Goal: Task Accomplishment & Management: Use online tool/utility

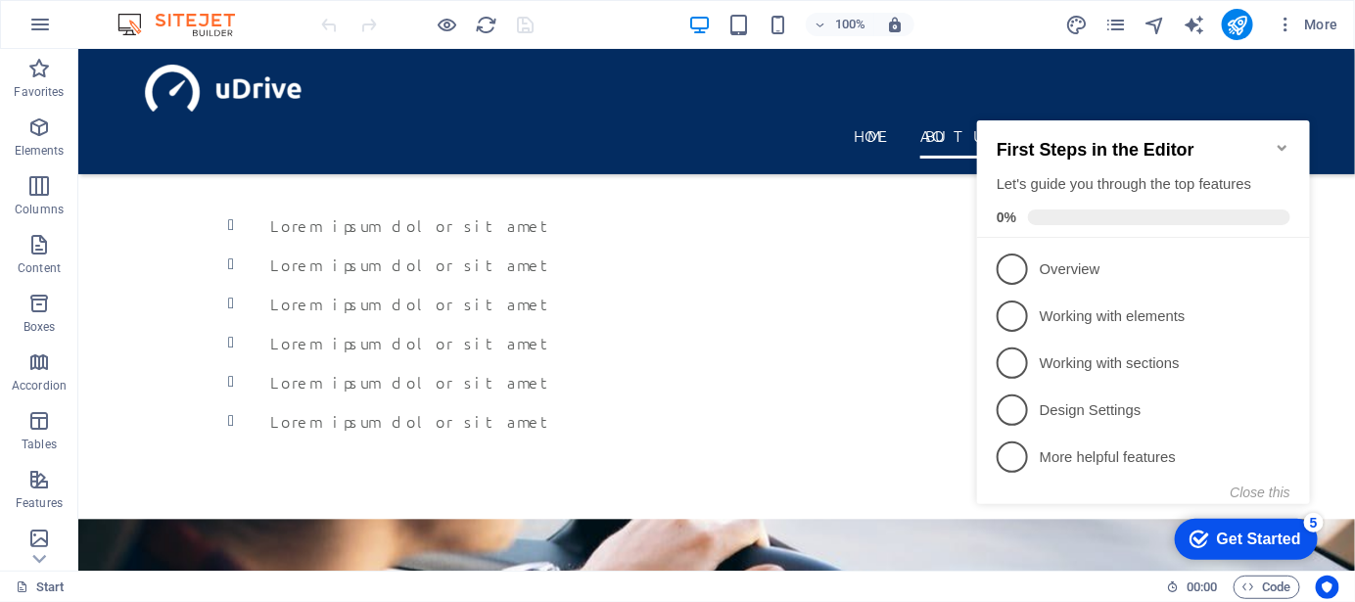
scroll to position [1519, 0]
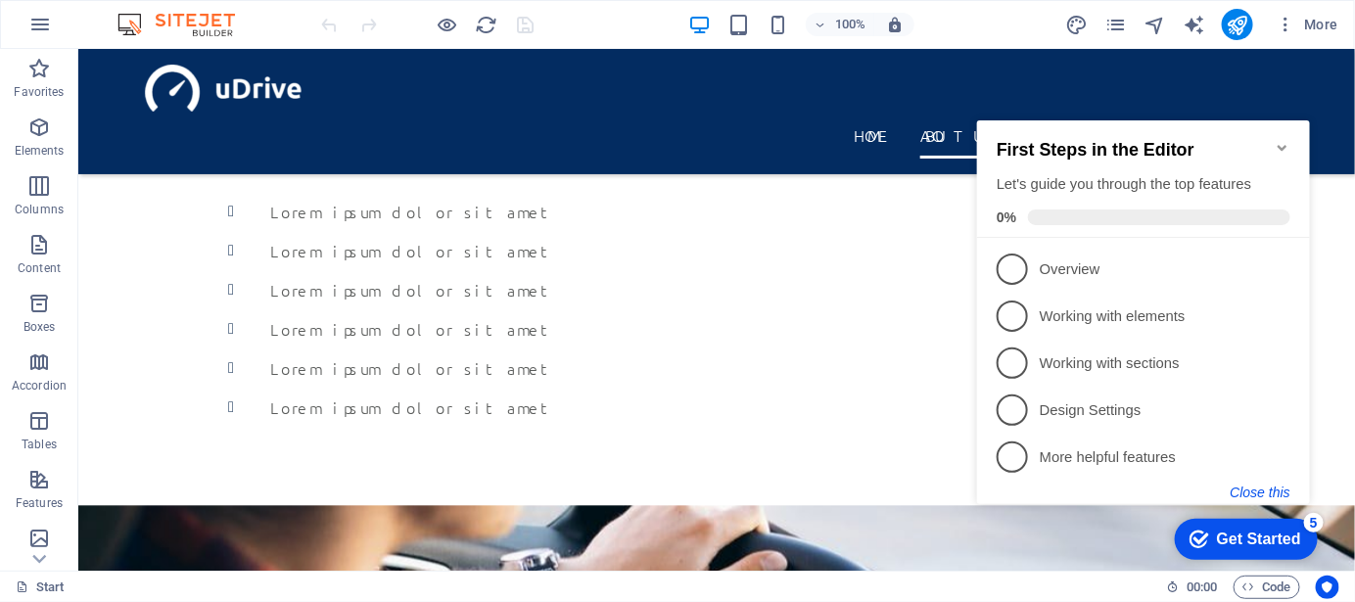
click at [1246, 484] on button "Close this" at bounding box center [1260, 492] width 60 height 16
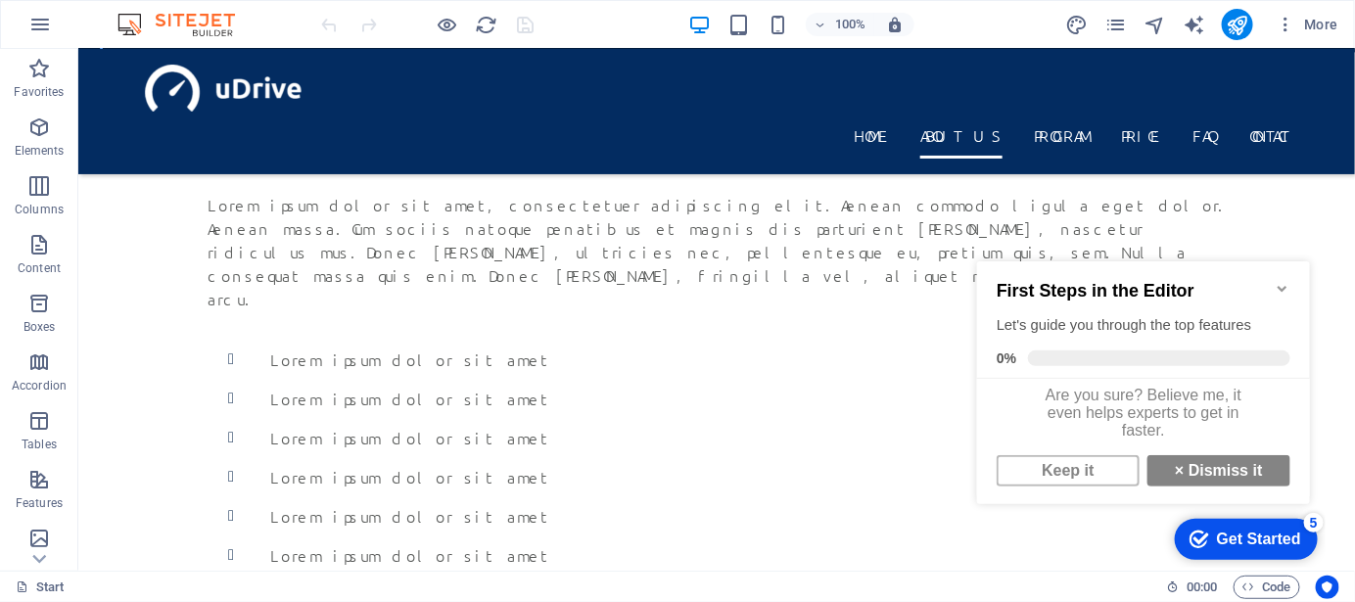
scroll to position [0, 0]
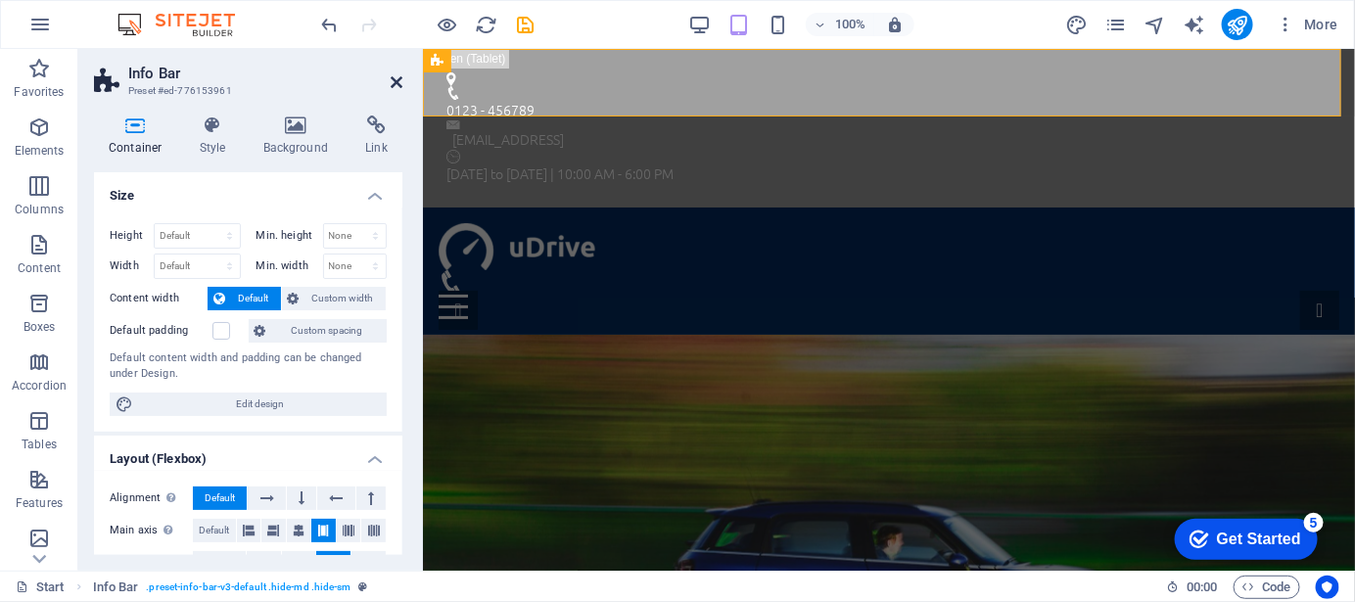
click at [396, 80] on icon at bounding box center [397, 82] width 12 height 16
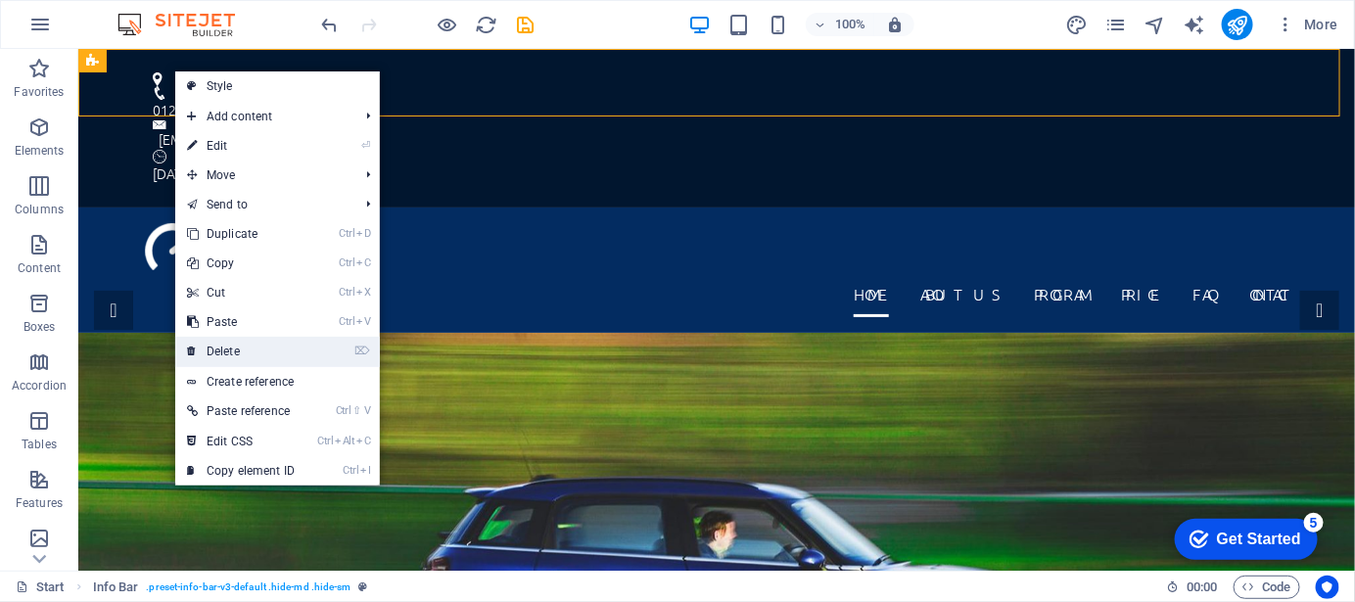
click at [258, 349] on link "⌦ Delete" at bounding box center [240, 351] width 131 height 29
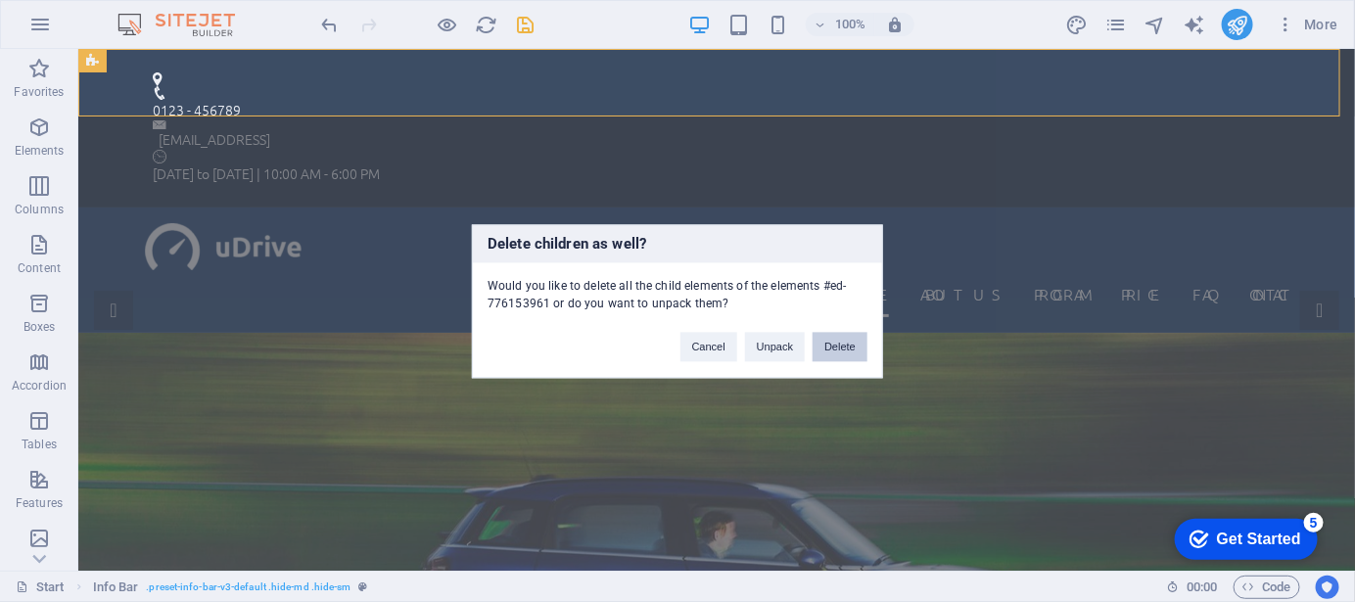
click at [836, 347] on button "Delete" at bounding box center [840, 346] width 55 height 29
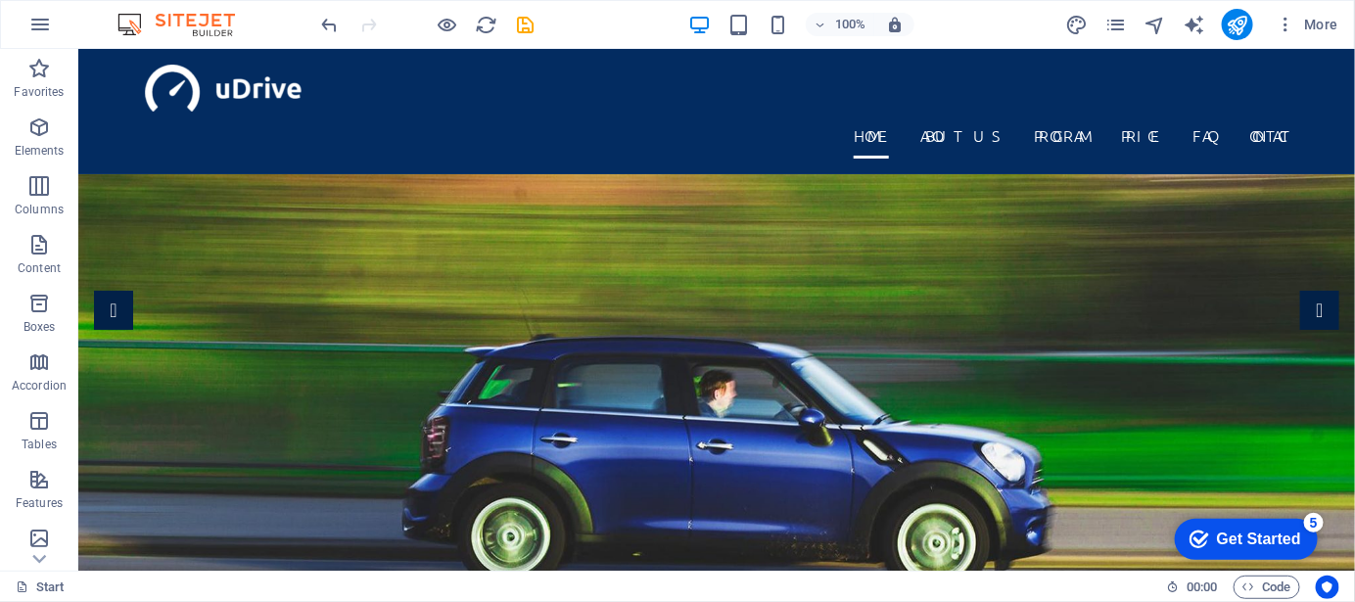
drag, startPoint x: 1346, startPoint y: 77, endPoint x: 1422, endPoint y: 87, distance: 77.0
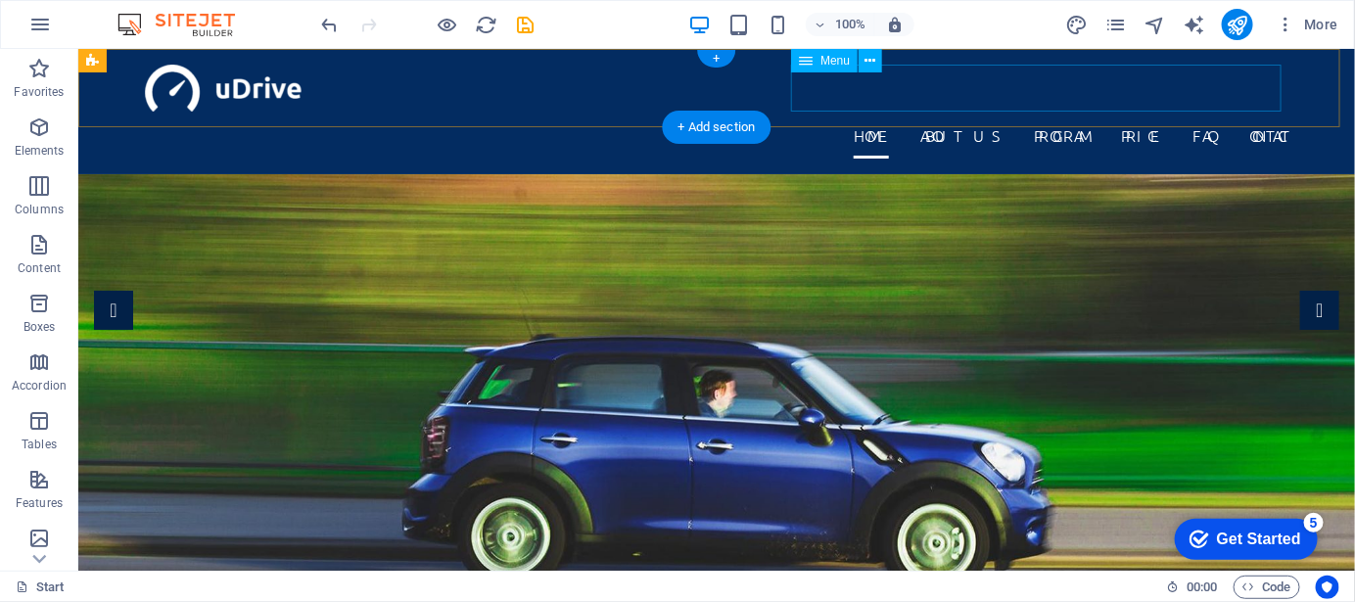
click at [910, 111] on nav "Home About us Program Price FAQ Contact" at bounding box center [715, 134] width 1143 height 47
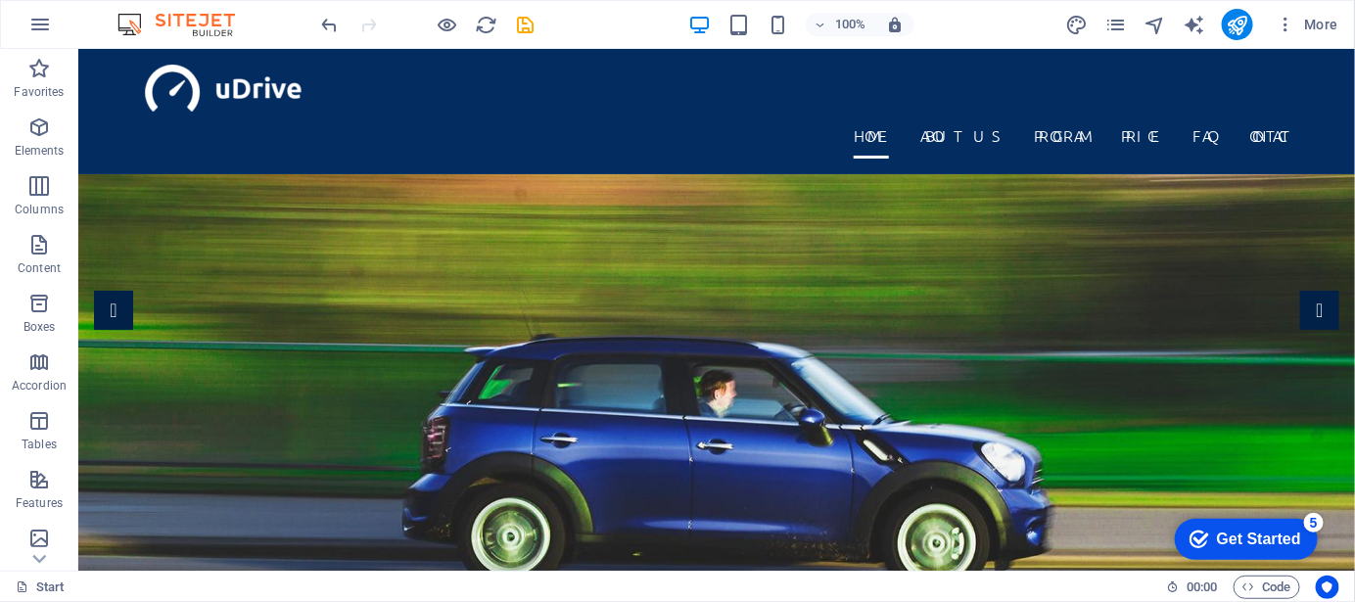
drag, startPoint x: 1342, startPoint y: 79, endPoint x: 1431, endPoint y: 67, distance: 90.0
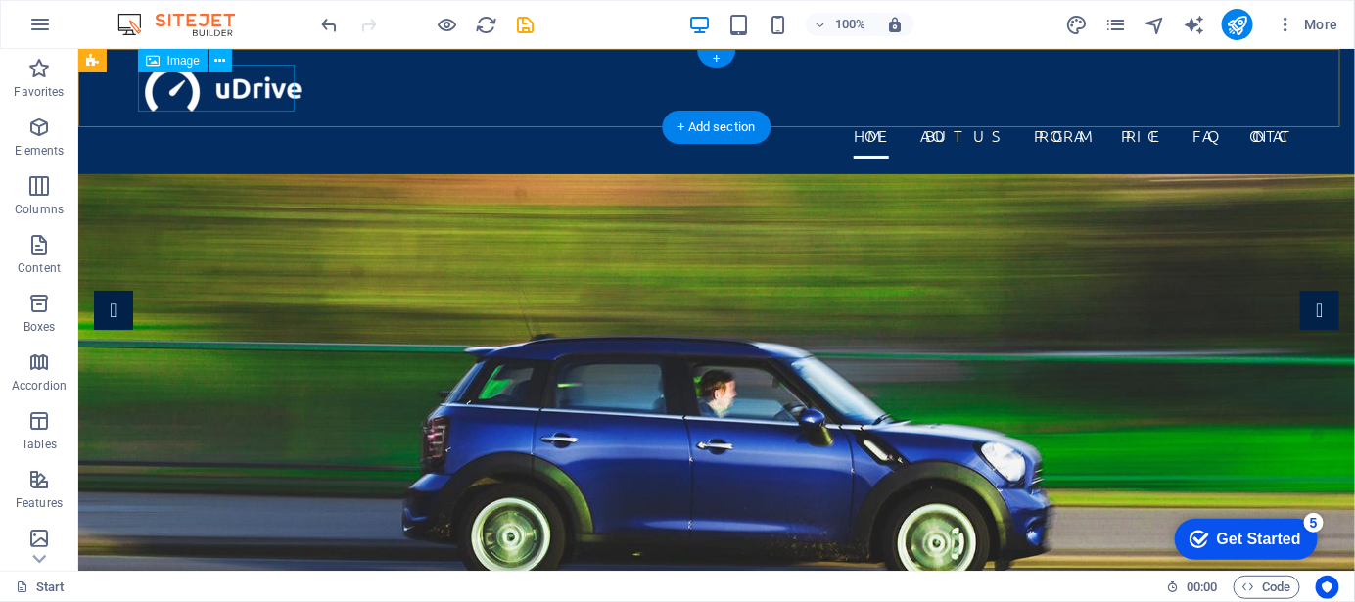
click at [269, 90] on figure at bounding box center [715, 87] width 1143 height 47
click at [245, 100] on figure at bounding box center [715, 87] width 1143 height 47
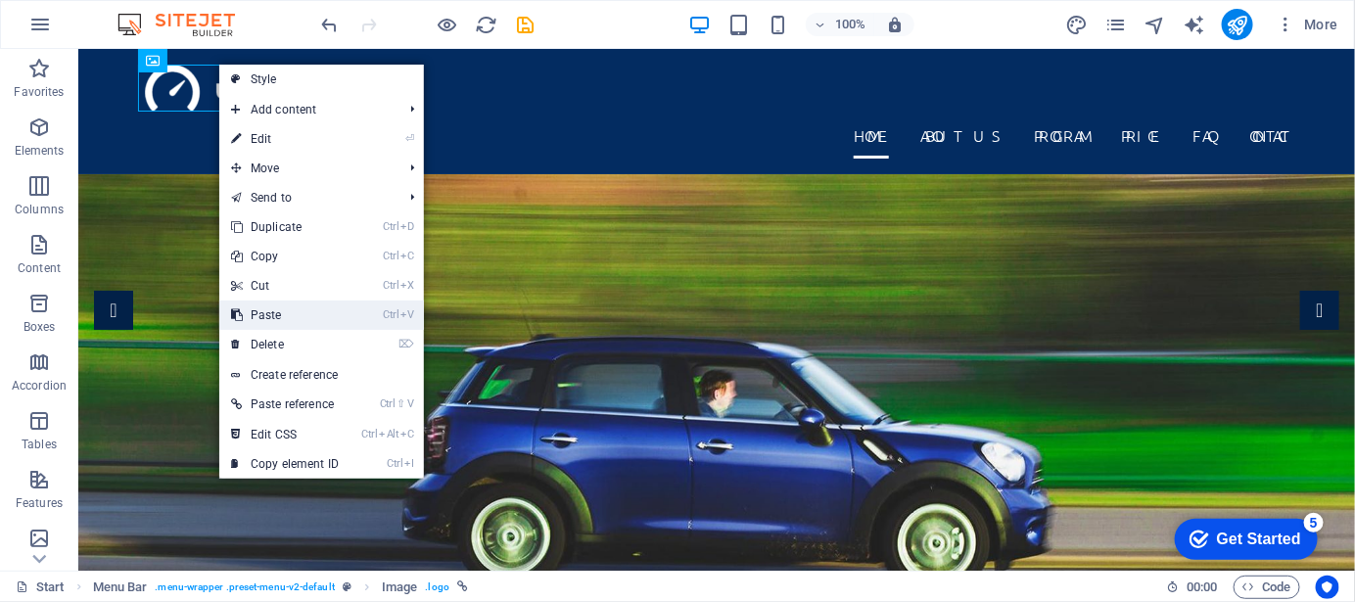
click at [290, 313] on link "Ctrl V Paste" at bounding box center [284, 315] width 131 height 29
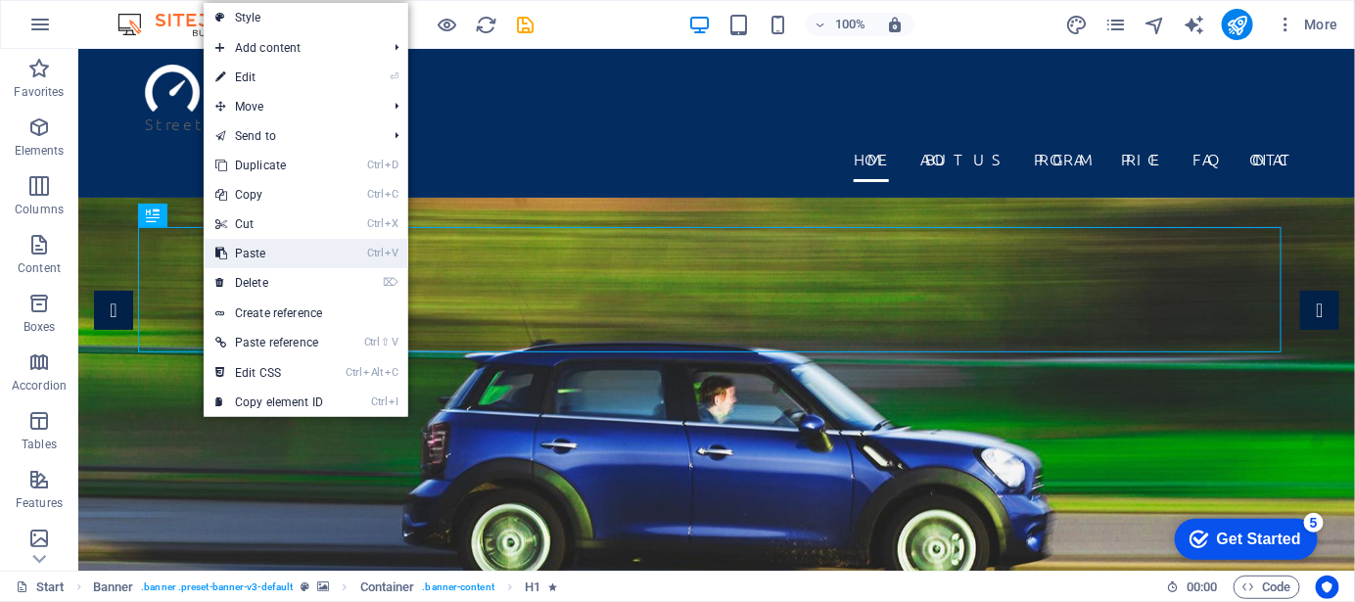
click at [257, 253] on link "Ctrl V Paste" at bounding box center [269, 253] width 131 height 29
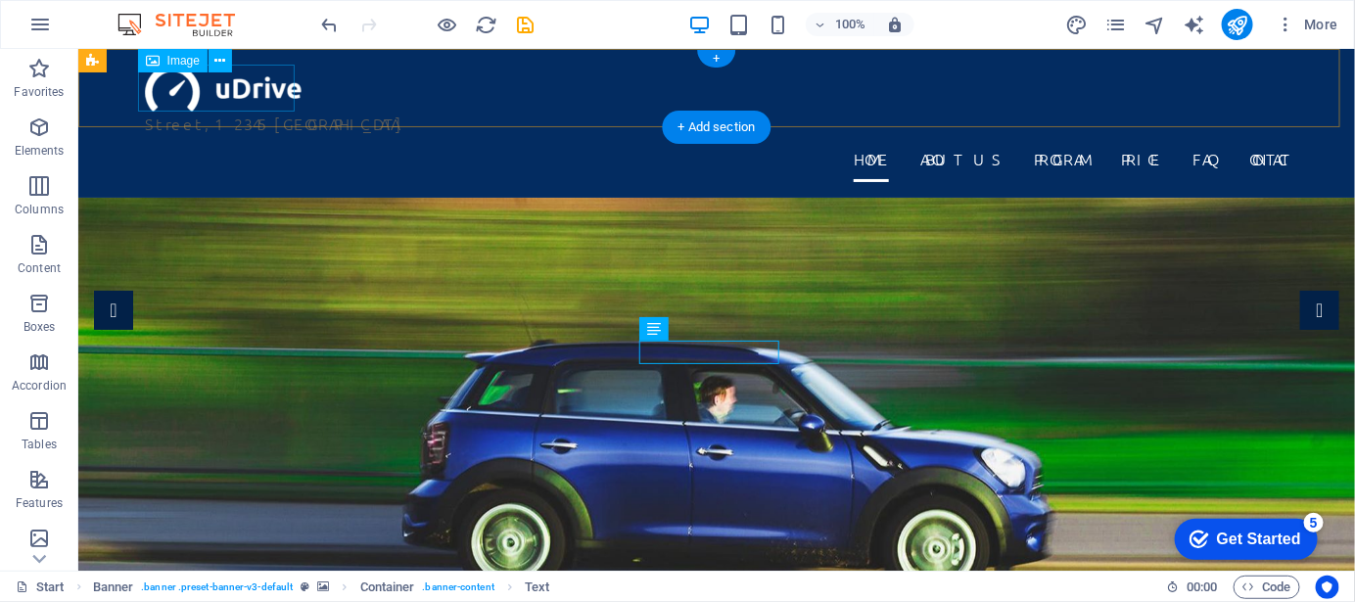
click at [274, 91] on figure at bounding box center [715, 87] width 1143 height 47
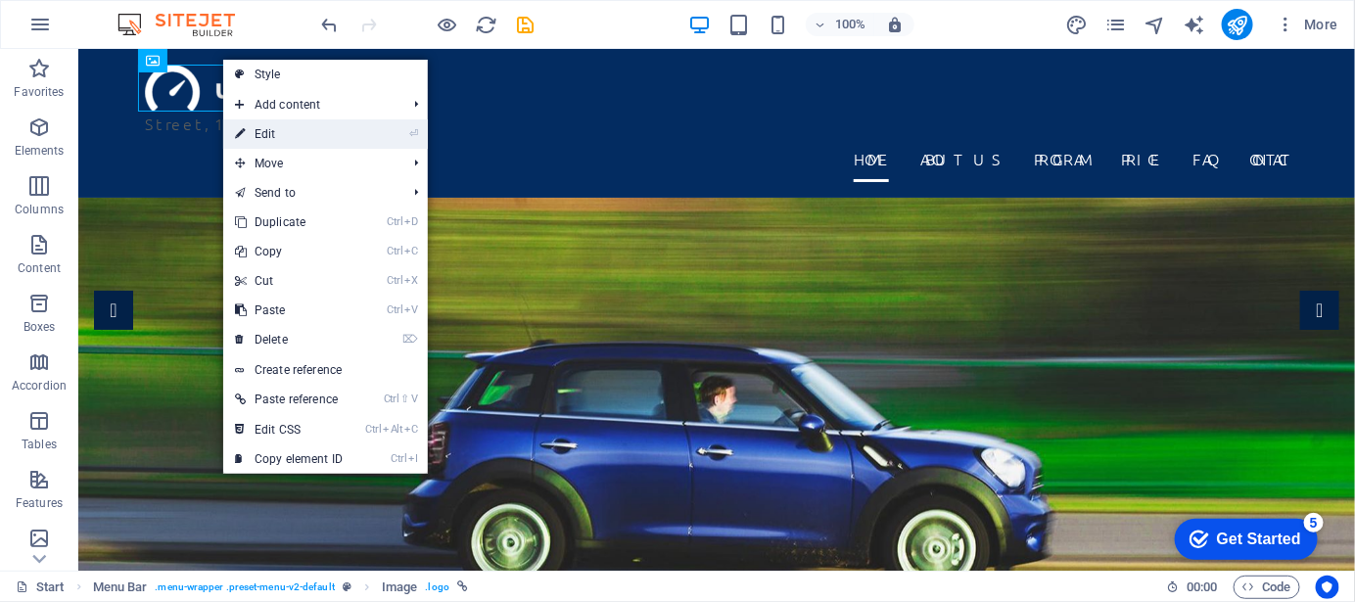
click at [280, 126] on link "⏎ Edit" at bounding box center [288, 133] width 131 height 29
select select "px"
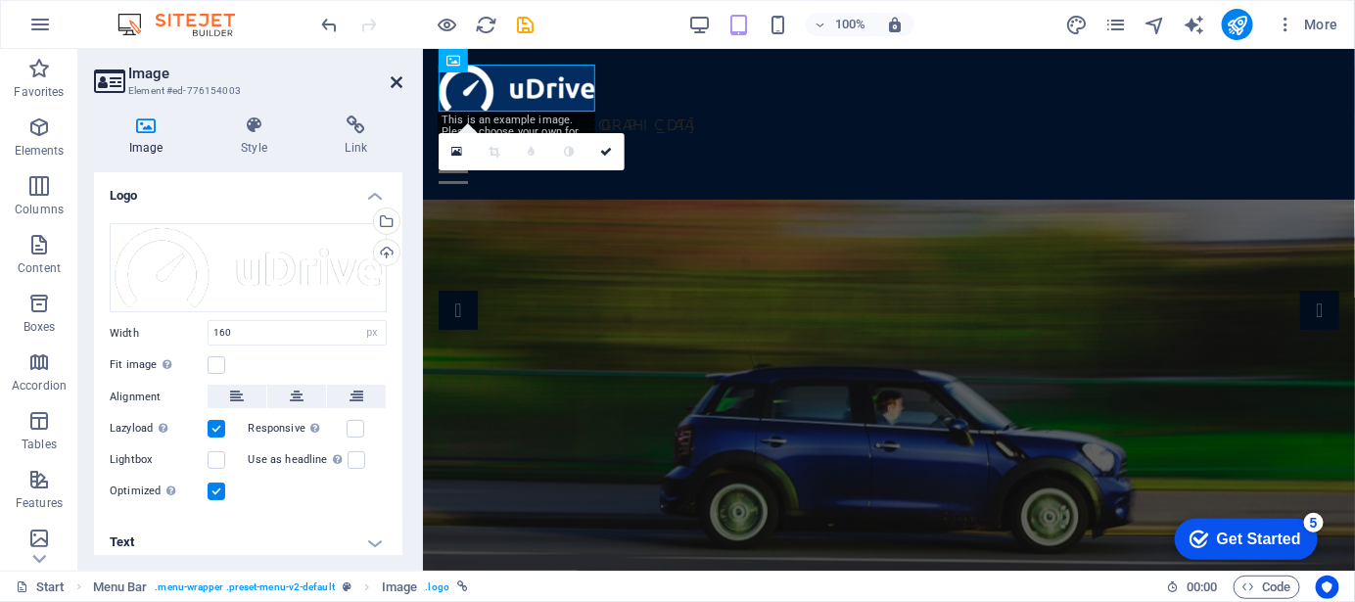
click at [395, 80] on icon at bounding box center [397, 82] width 12 height 16
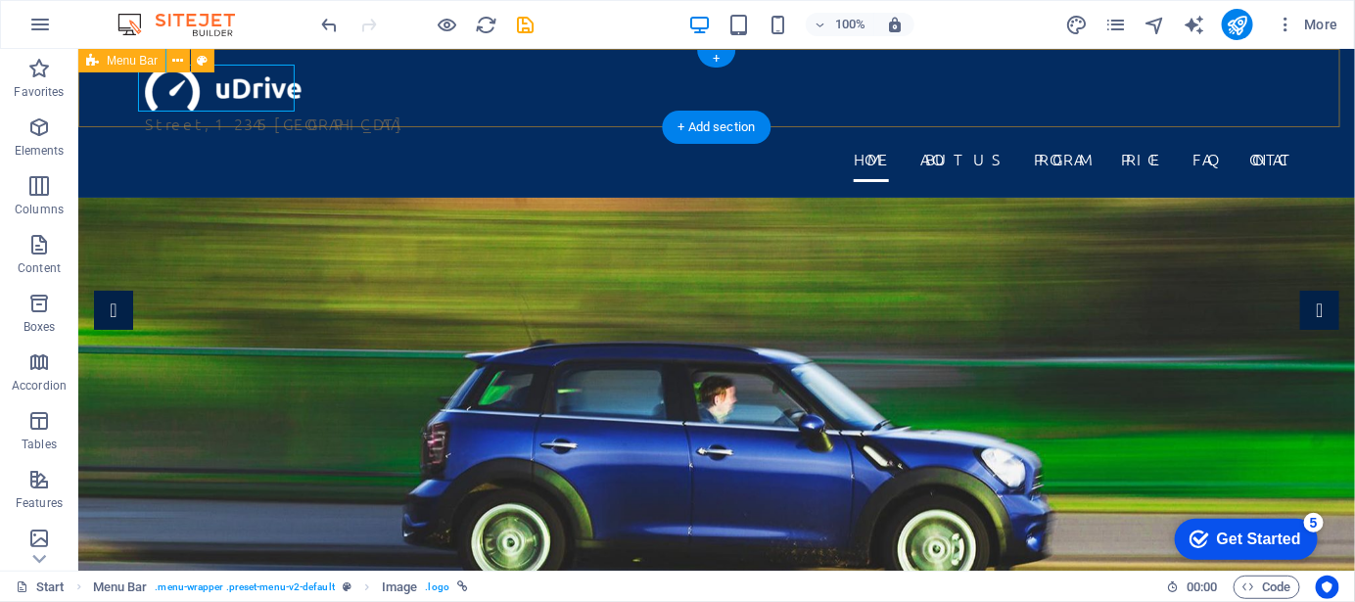
click at [374, 74] on div "Street , 12345 Berlin Home About us Program Price FAQ Contact" at bounding box center [715, 122] width 1277 height 149
click at [261, 85] on figure at bounding box center [715, 87] width 1143 height 47
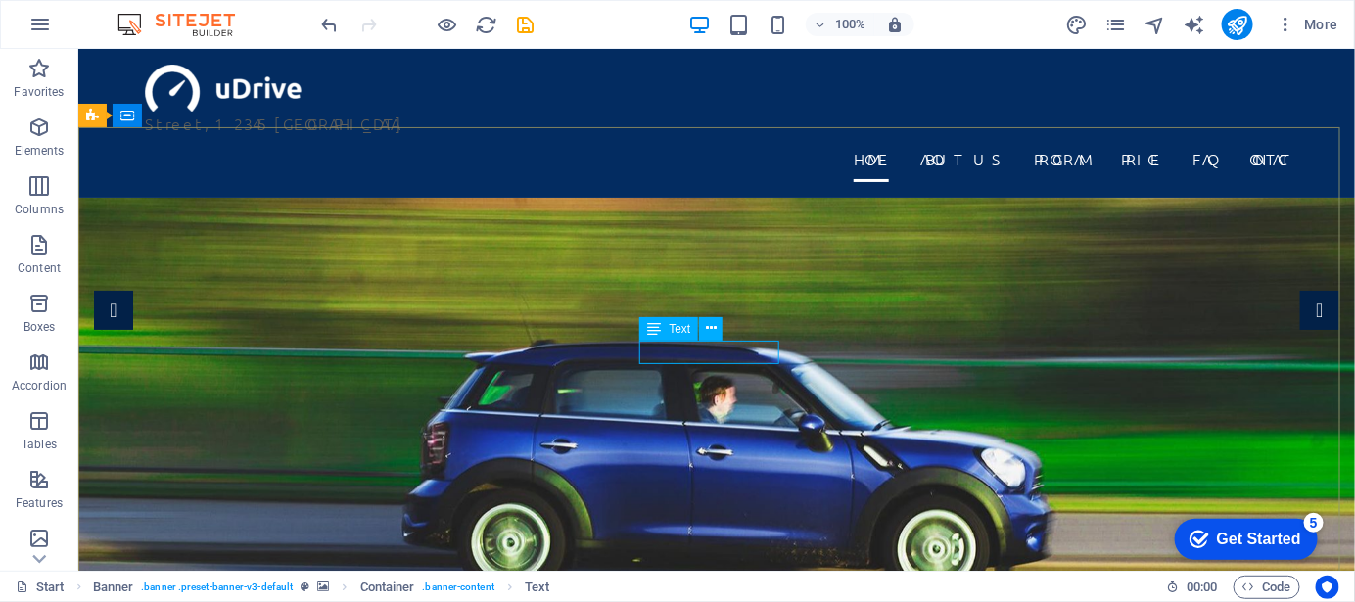
click at [684, 335] on div "Text" at bounding box center [668, 328] width 59 height 23
click at [658, 332] on icon at bounding box center [654, 328] width 14 height 23
click at [715, 328] on icon at bounding box center [711, 328] width 11 height 21
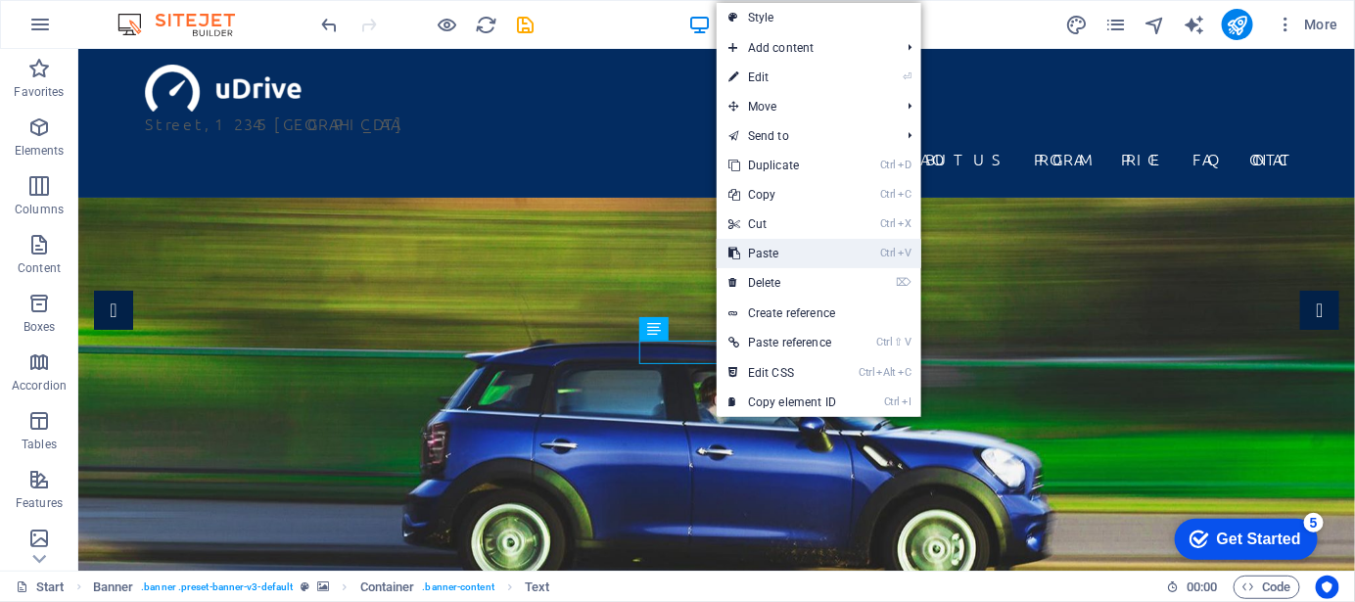
click at [777, 254] on link "Ctrl V Paste" at bounding box center [782, 253] width 131 height 29
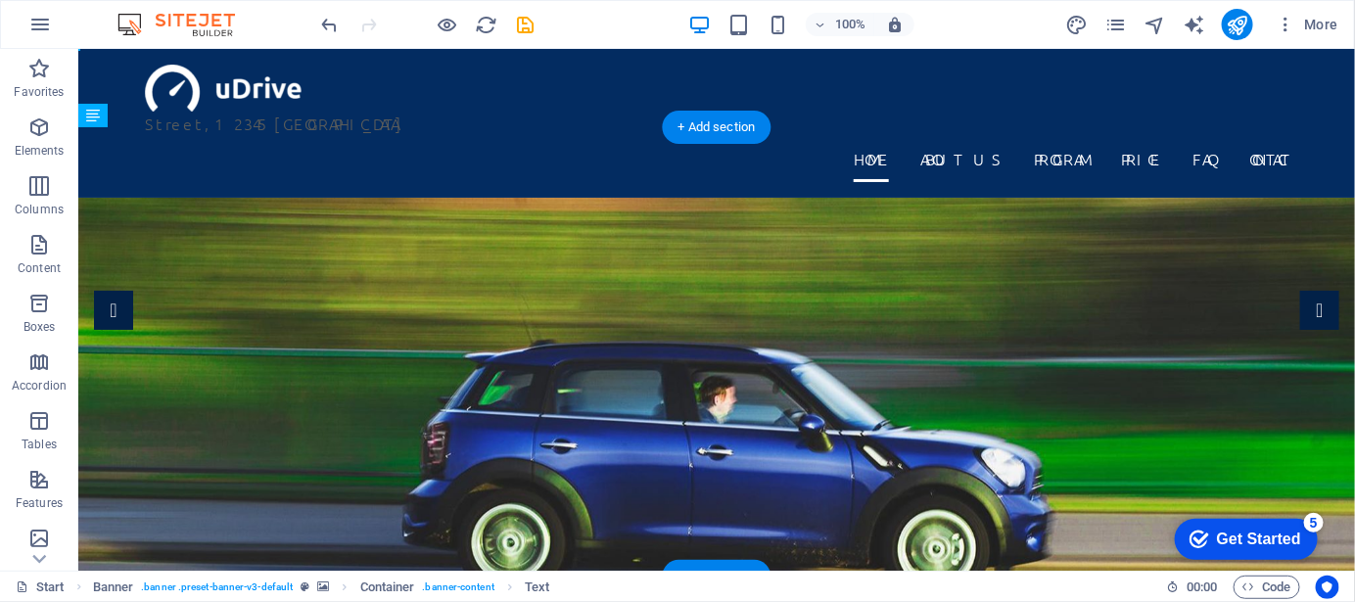
drag, startPoint x: 759, startPoint y: 349, endPoint x: 693, endPoint y: 365, distance: 67.7
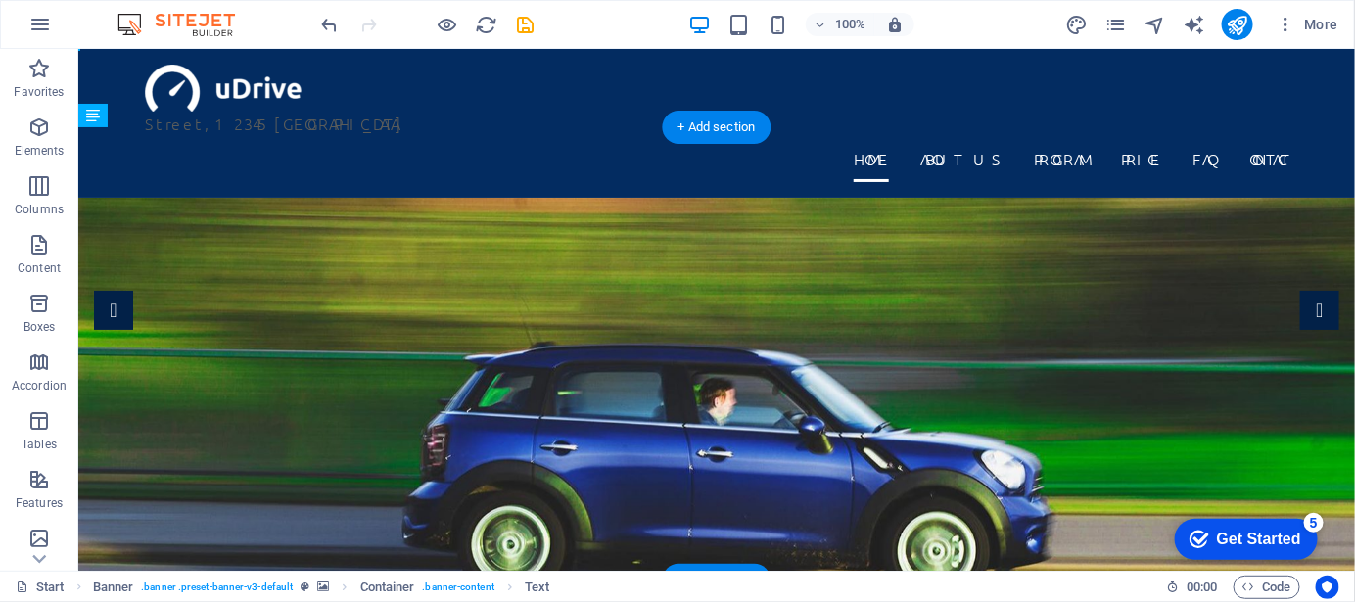
drag, startPoint x: 726, startPoint y: 405, endPoint x: 696, endPoint y: 244, distance: 164.4
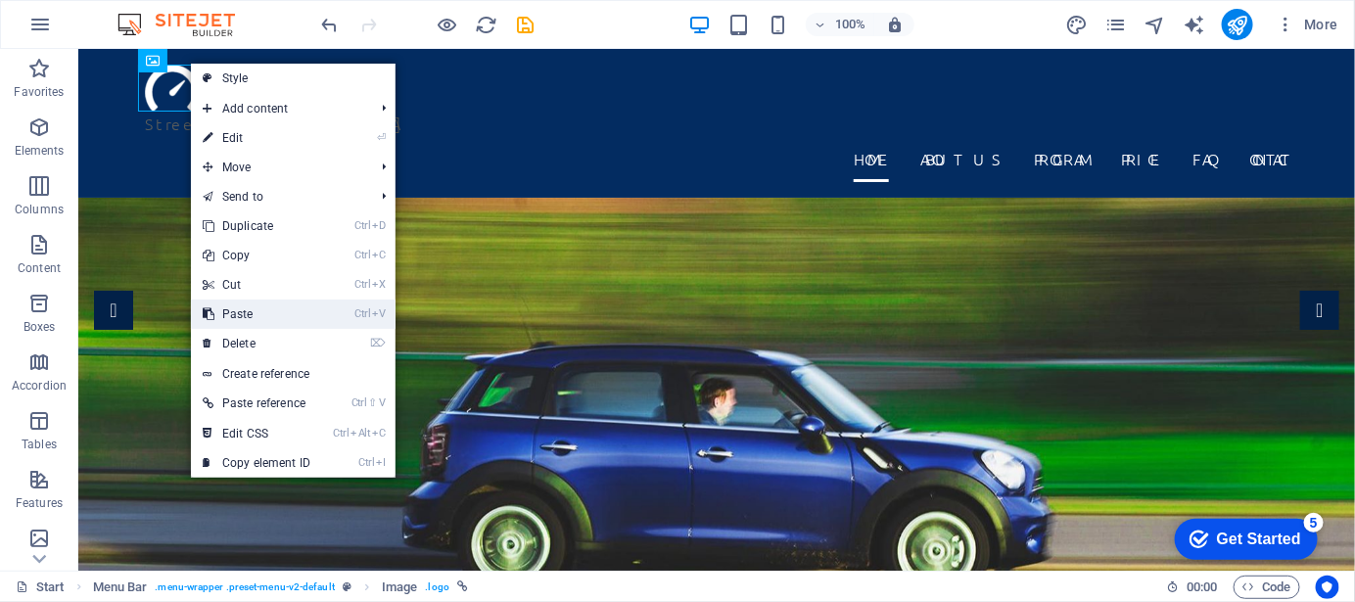
click at [247, 315] on link "Ctrl V Paste" at bounding box center [256, 314] width 131 height 29
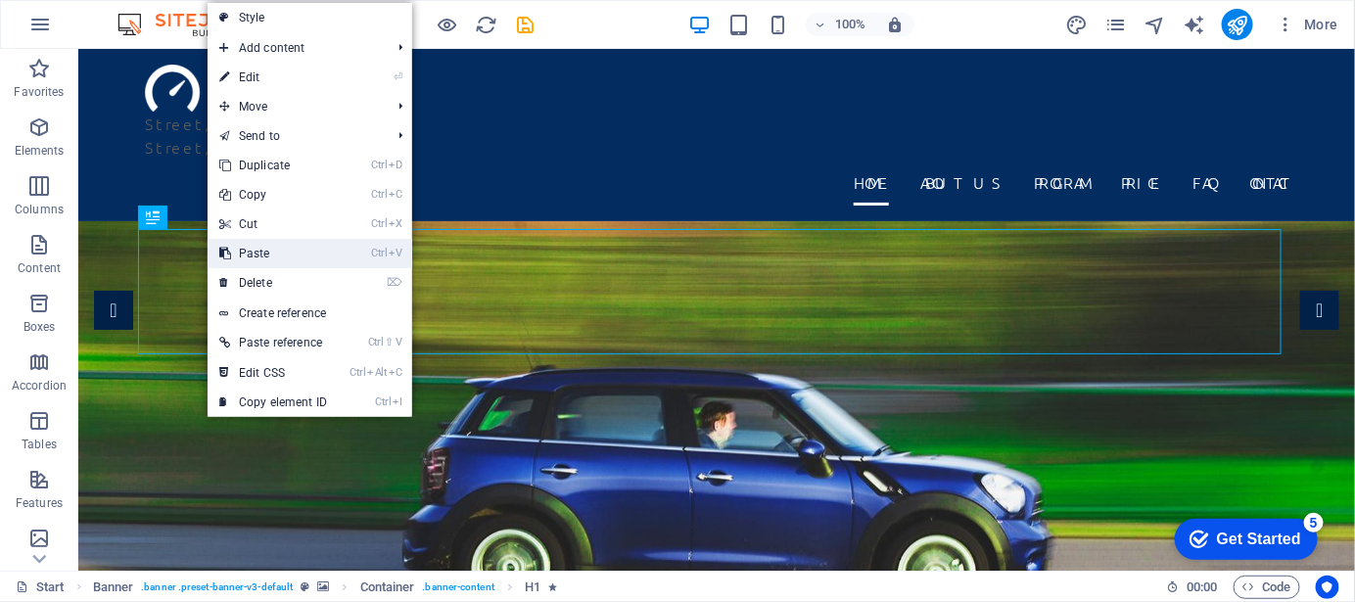
click at [267, 255] on link "Ctrl V Paste" at bounding box center [273, 253] width 131 height 29
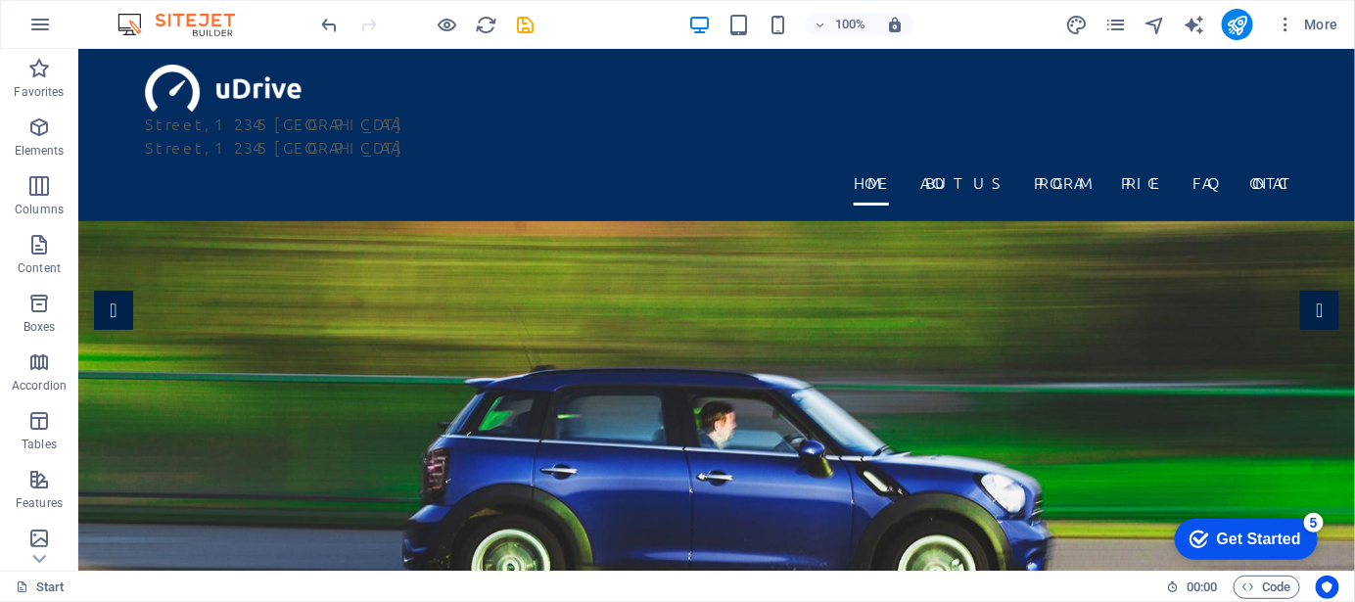
drag, startPoint x: 1348, startPoint y: 81, endPoint x: 1430, endPoint y: 85, distance: 82.3
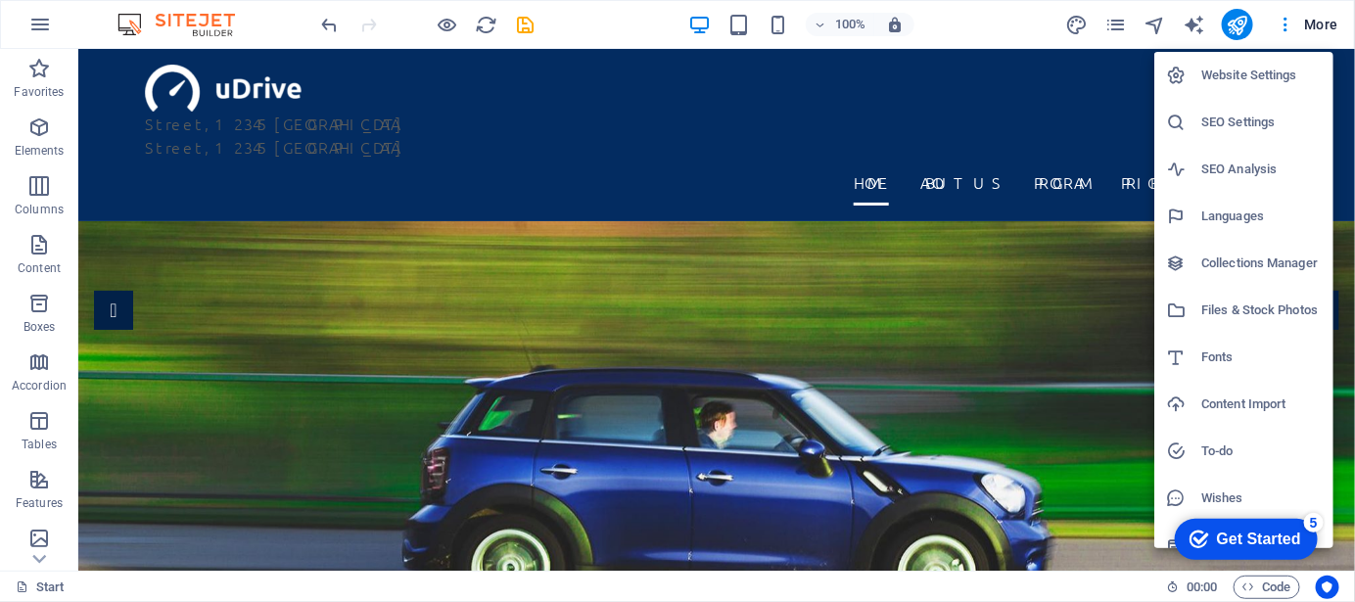
click at [1245, 80] on h6 "Website Settings" at bounding box center [1261, 75] width 120 height 23
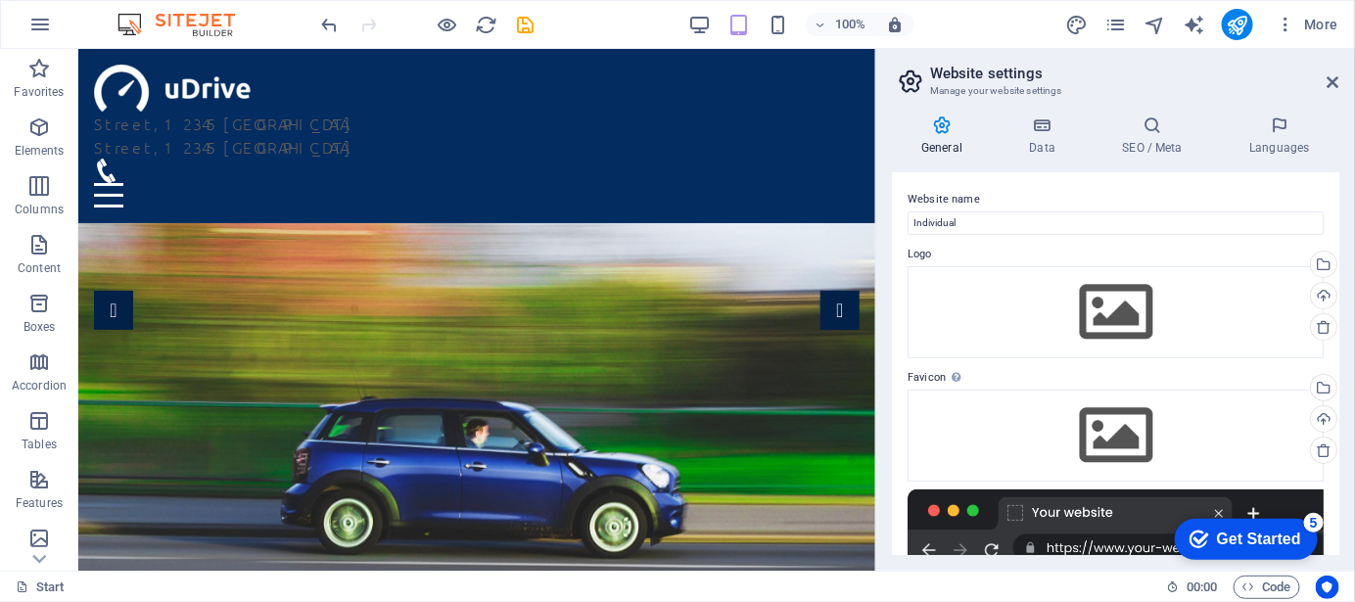
click at [1326, 80] on h2 "Website settings" at bounding box center [1134, 74] width 409 height 18
click at [1338, 80] on icon at bounding box center [1333, 82] width 12 height 16
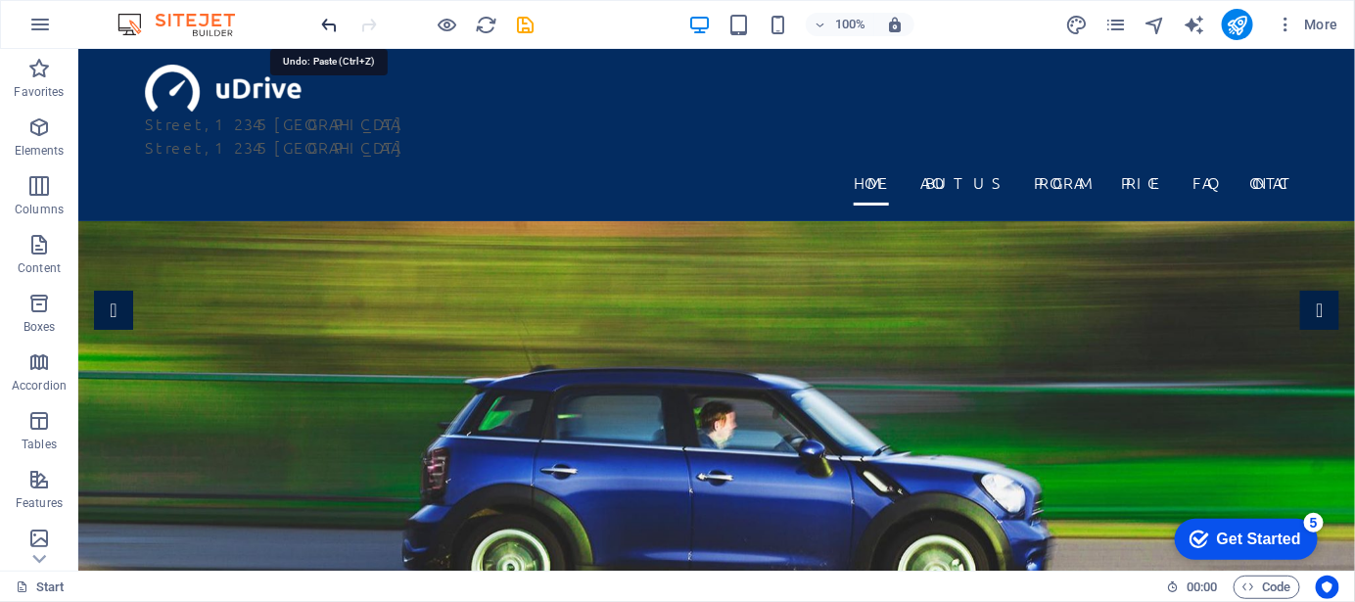
click at [322, 27] on icon "undo" at bounding box center [330, 25] width 23 height 23
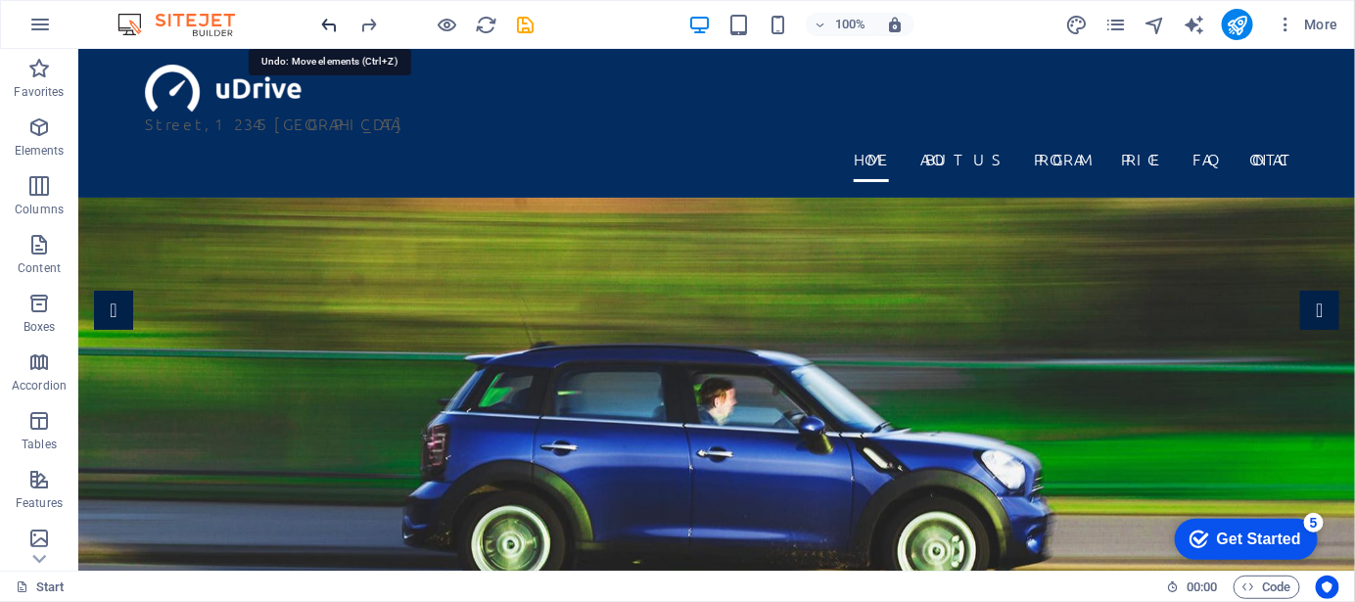
click at [322, 27] on icon "undo" at bounding box center [330, 25] width 23 height 23
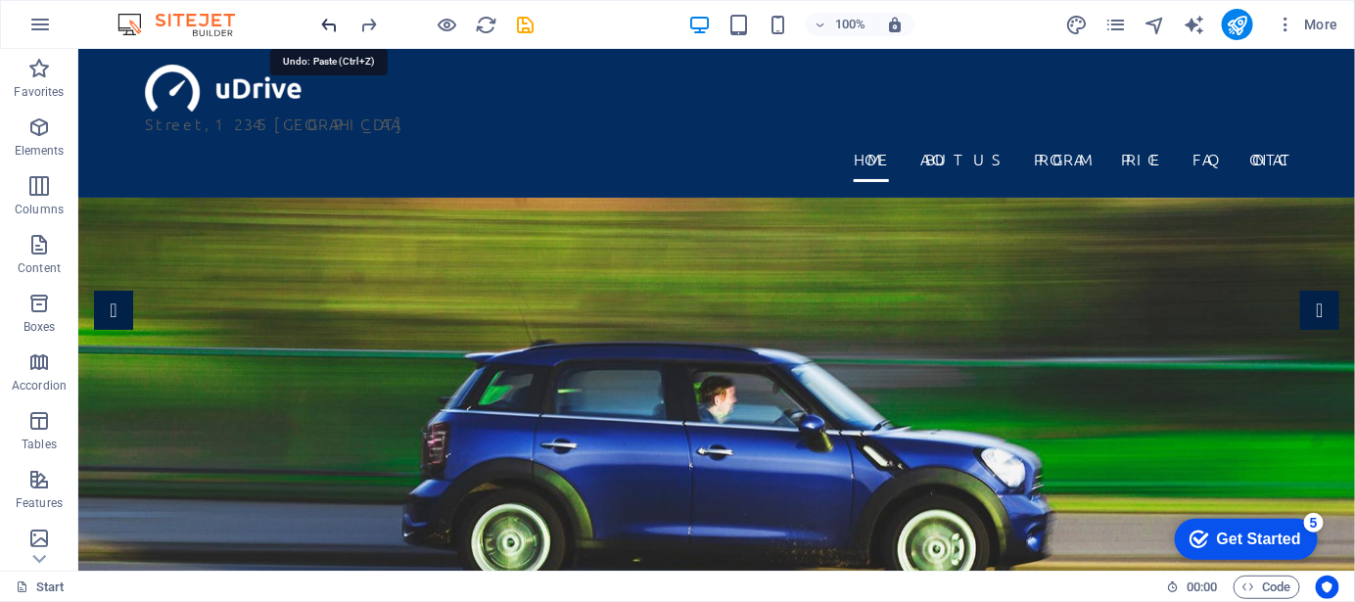
click at [322, 27] on icon "undo" at bounding box center [330, 25] width 23 height 23
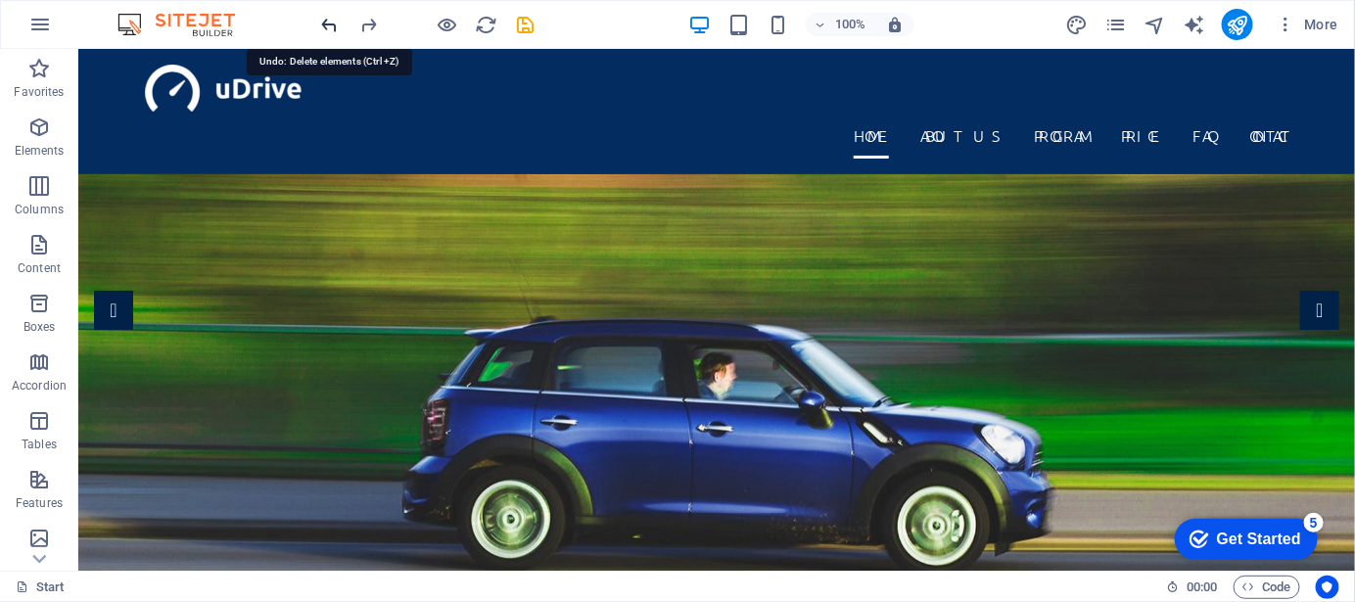
click at [322, 27] on icon "undo" at bounding box center [330, 25] width 23 height 23
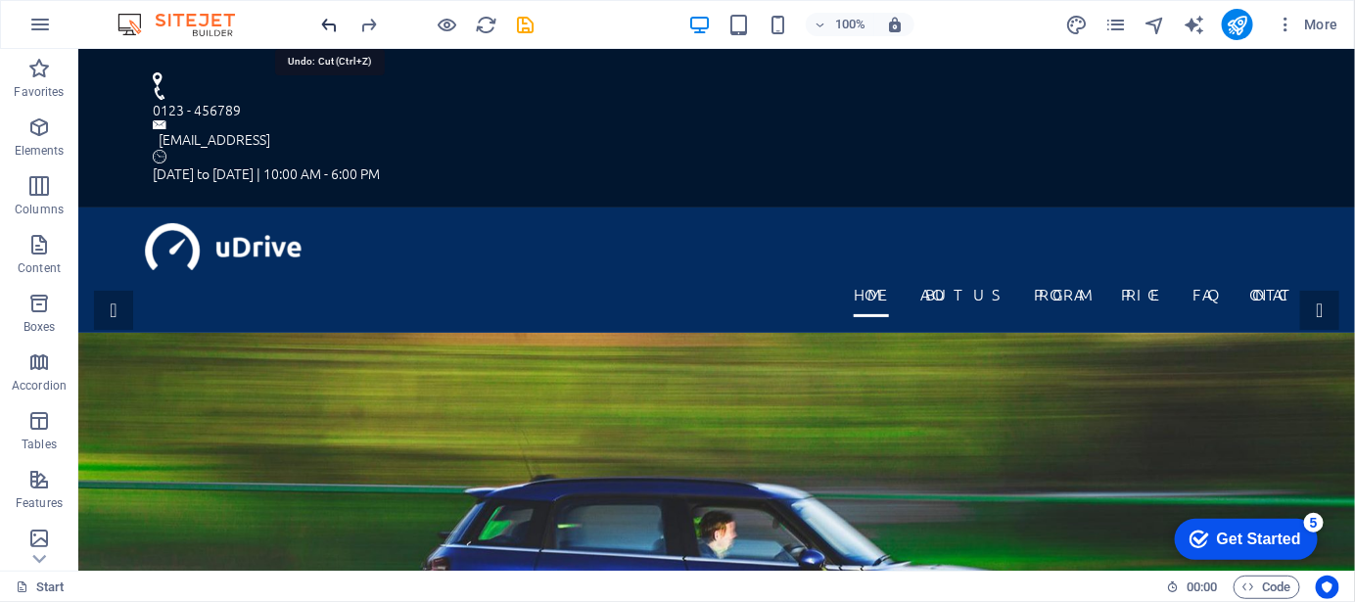
click at [322, 27] on icon "undo" at bounding box center [330, 25] width 23 height 23
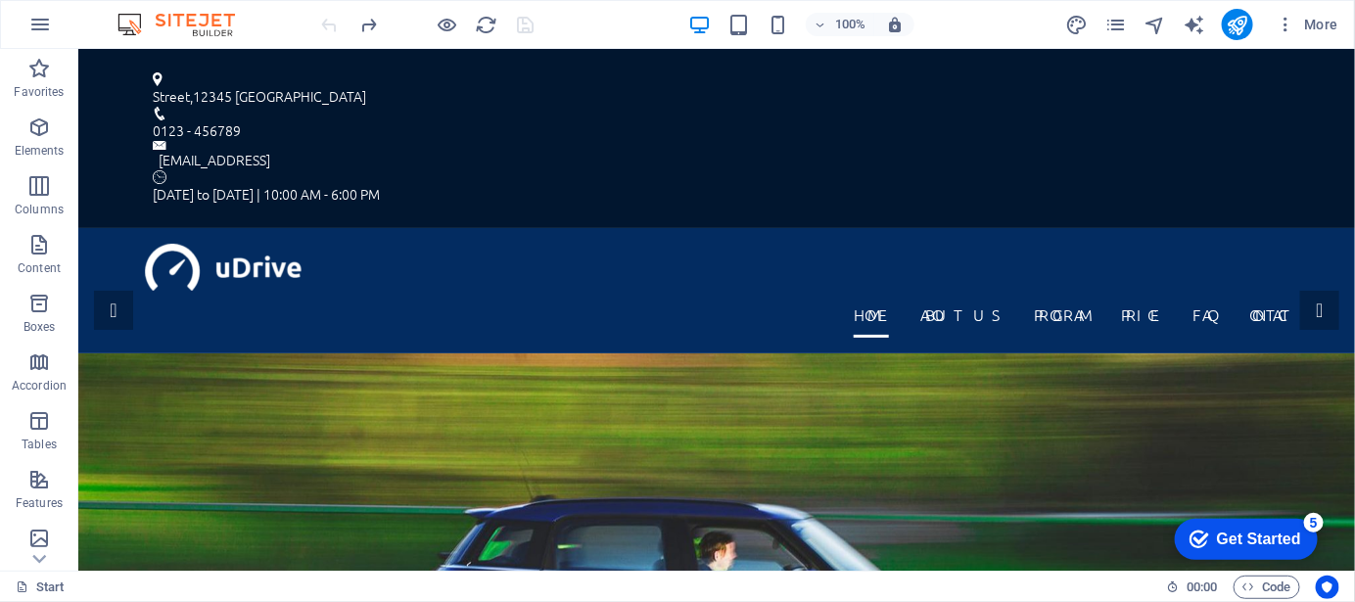
click at [322, 27] on div at bounding box center [427, 24] width 219 height 31
click at [36, 131] on icon "button" at bounding box center [38, 127] width 23 height 23
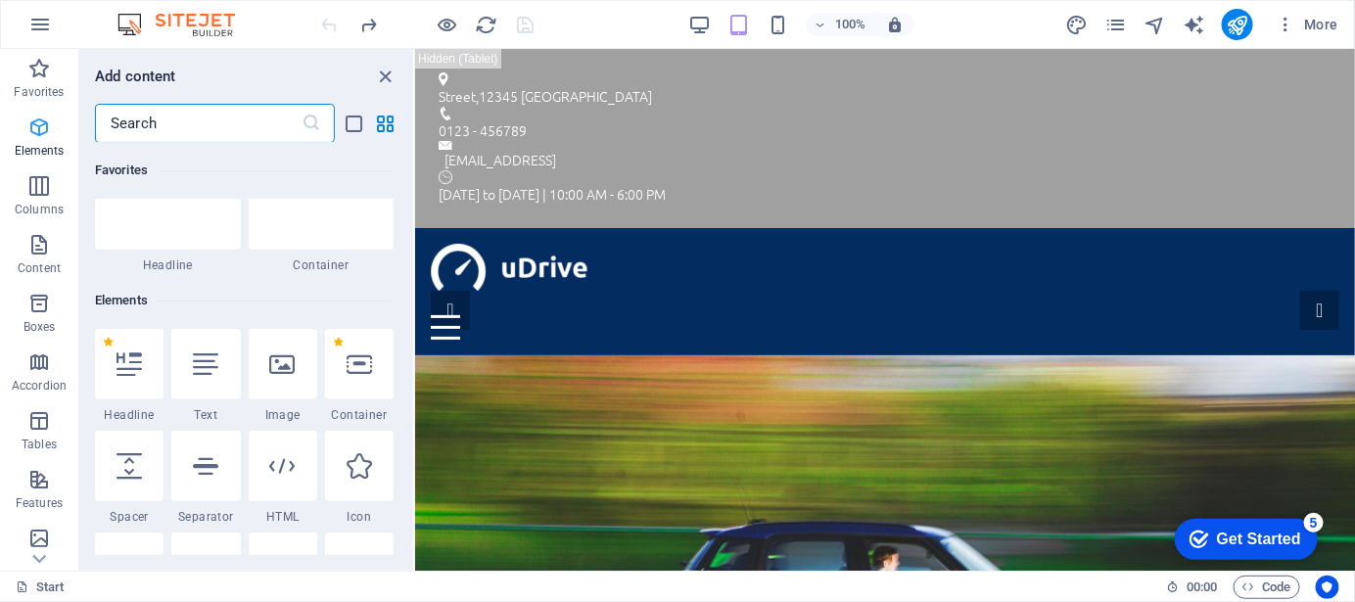
scroll to position [209, 0]
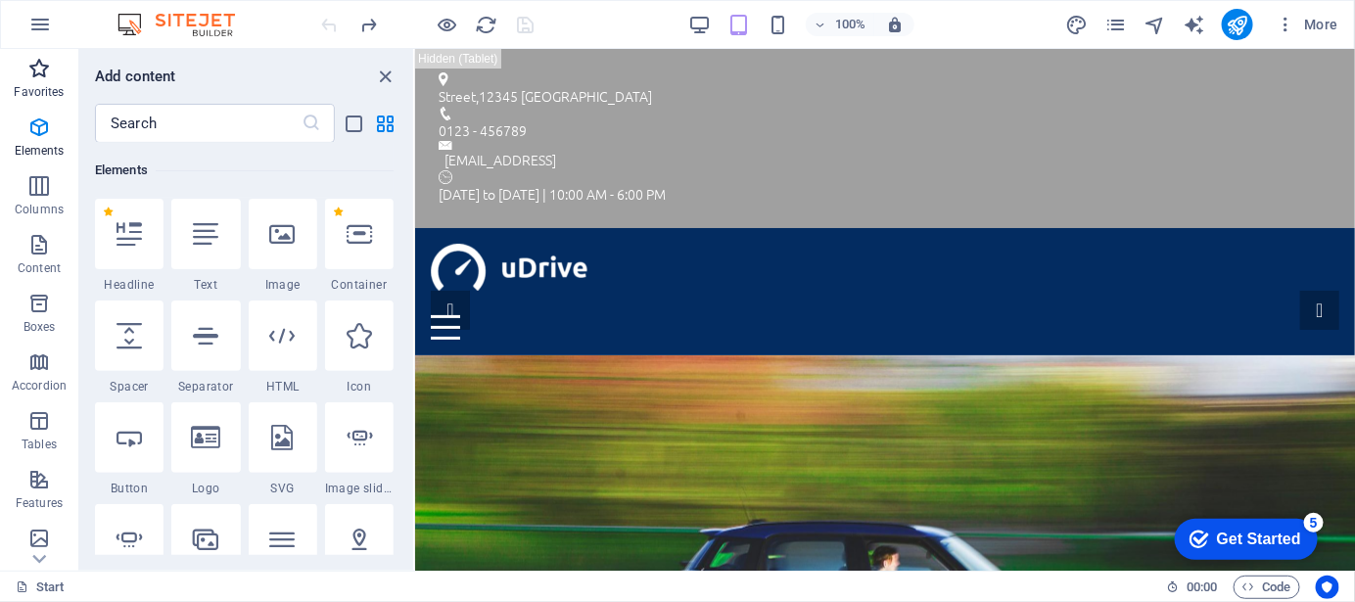
click at [38, 77] on icon "button" at bounding box center [38, 68] width 23 height 23
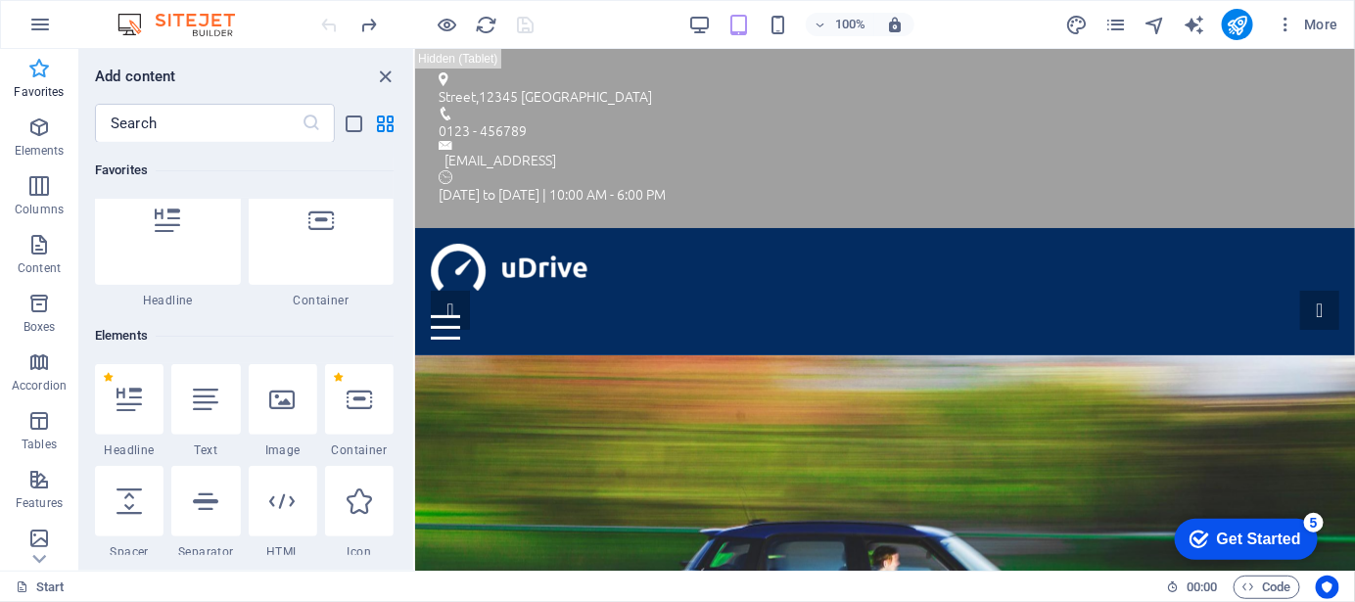
scroll to position [0, 0]
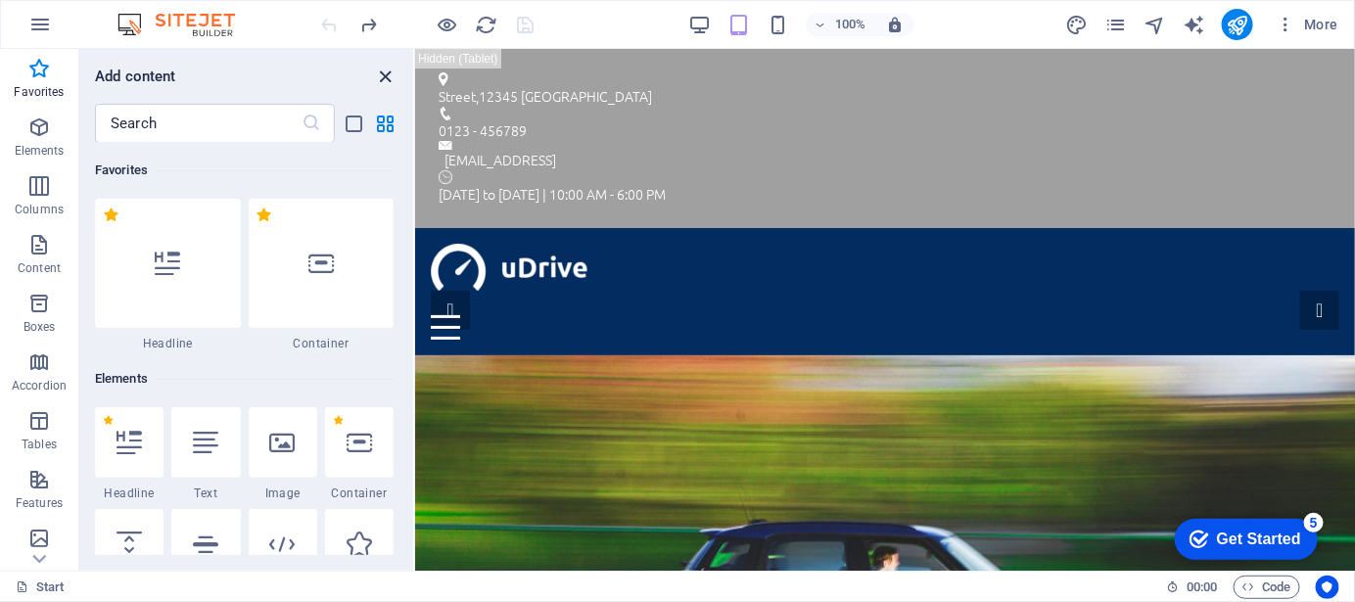
click at [382, 78] on icon "close panel" at bounding box center [386, 77] width 23 height 23
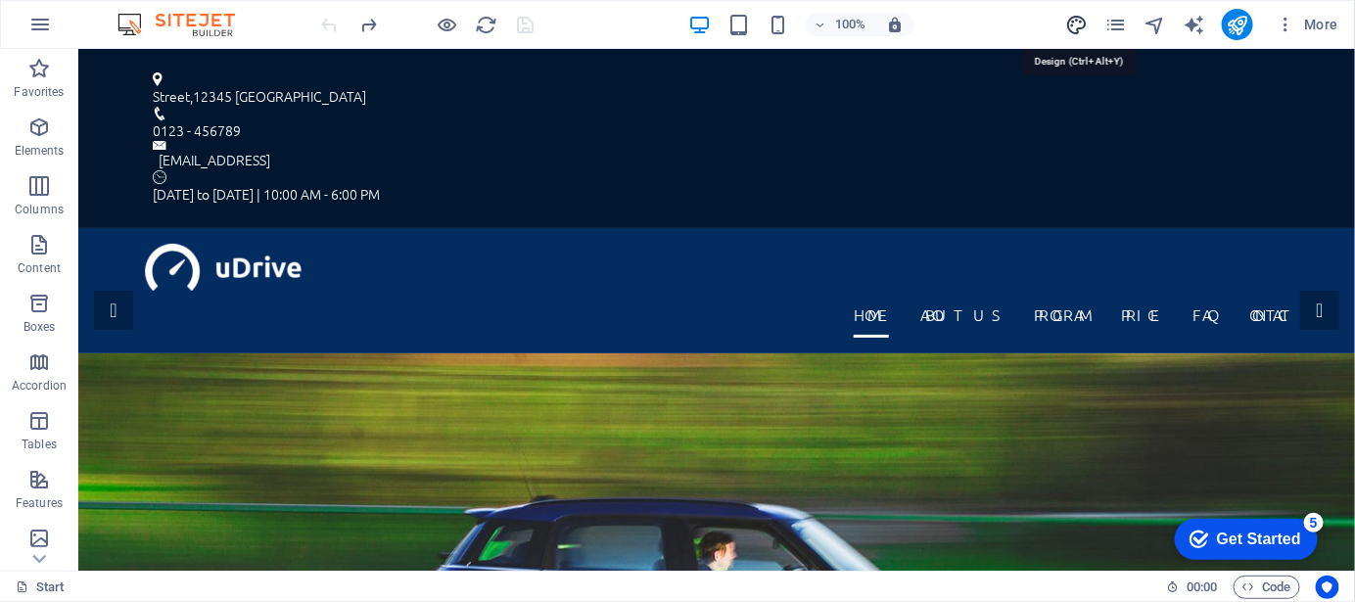
select select "px"
select select "300"
select select "px"
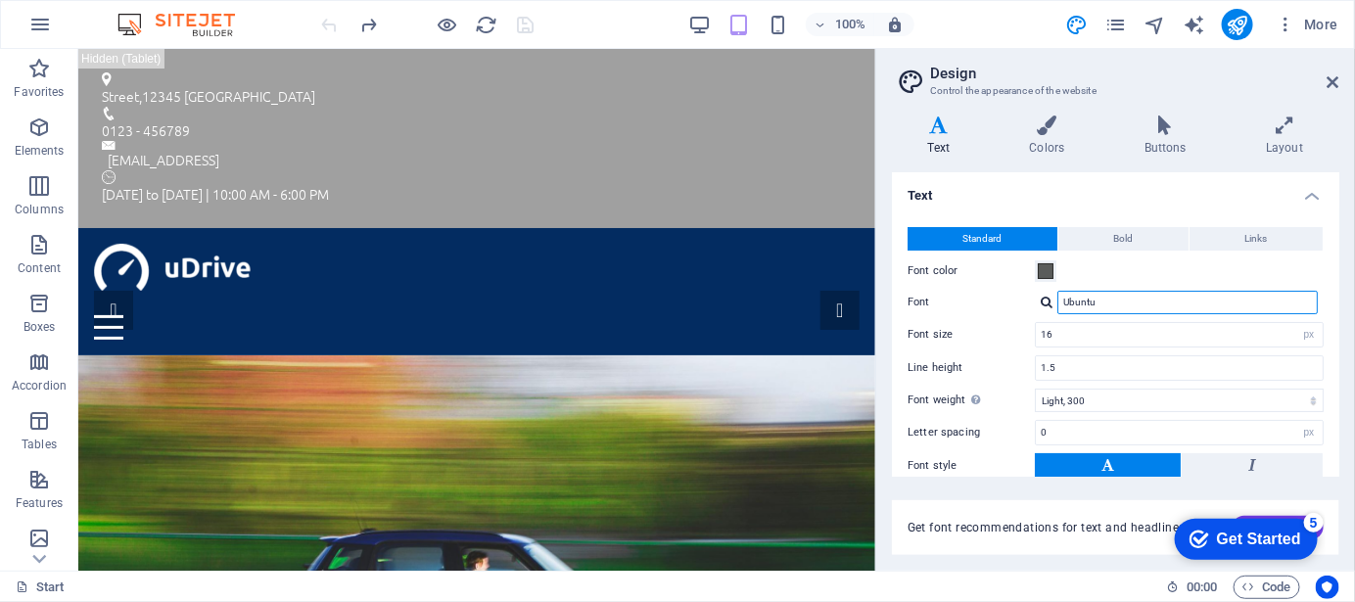
click at [1177, 291] on input "Ubuntu" at bounding box center [1187, 302] width 260 height 23
drag, startPoint x: 1333, startPoint y: 257, endPoint x: 1346, endPoint y: 374, distance: 117.2
click at [1346, 374] on div "Variants Text Colors Buttons Layout Text Standard Bold Links Font color Font Ub…" at bounding box center [1115, 335] width 479 height 471
click at [1119, 308] on input "Ubuntu" at bounding box center [1187, 302] width 260 height 23
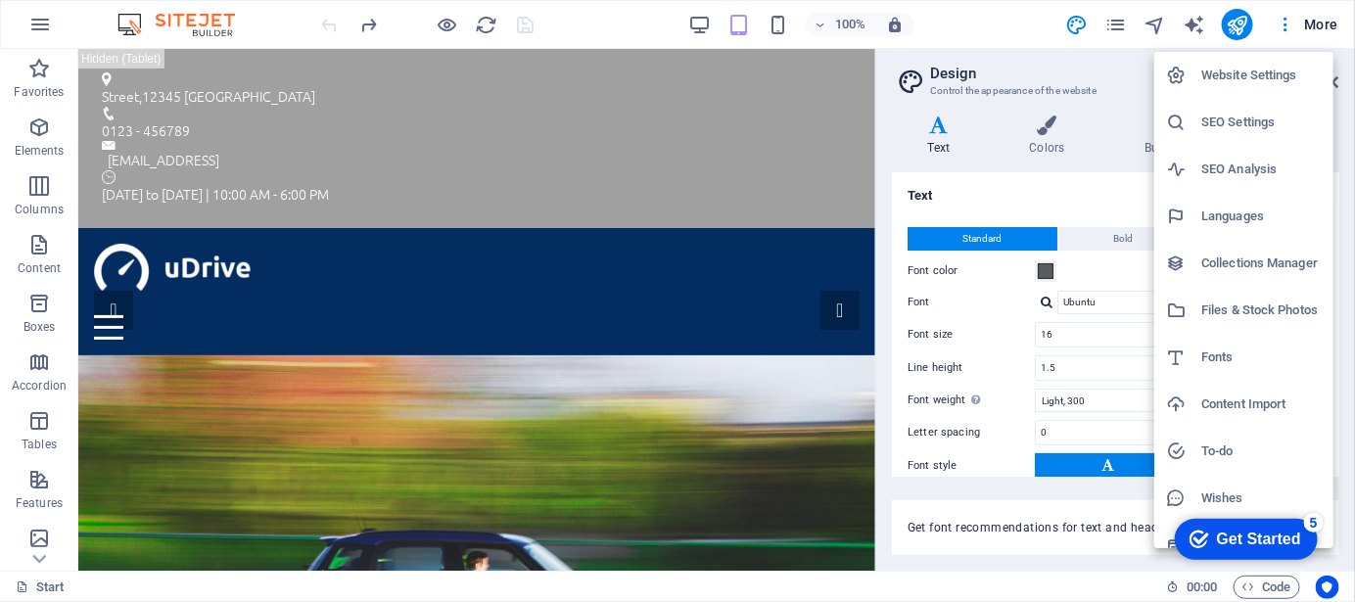
click at [1000, 23] on div at bounding box center [677, 301] width 1355 height 602
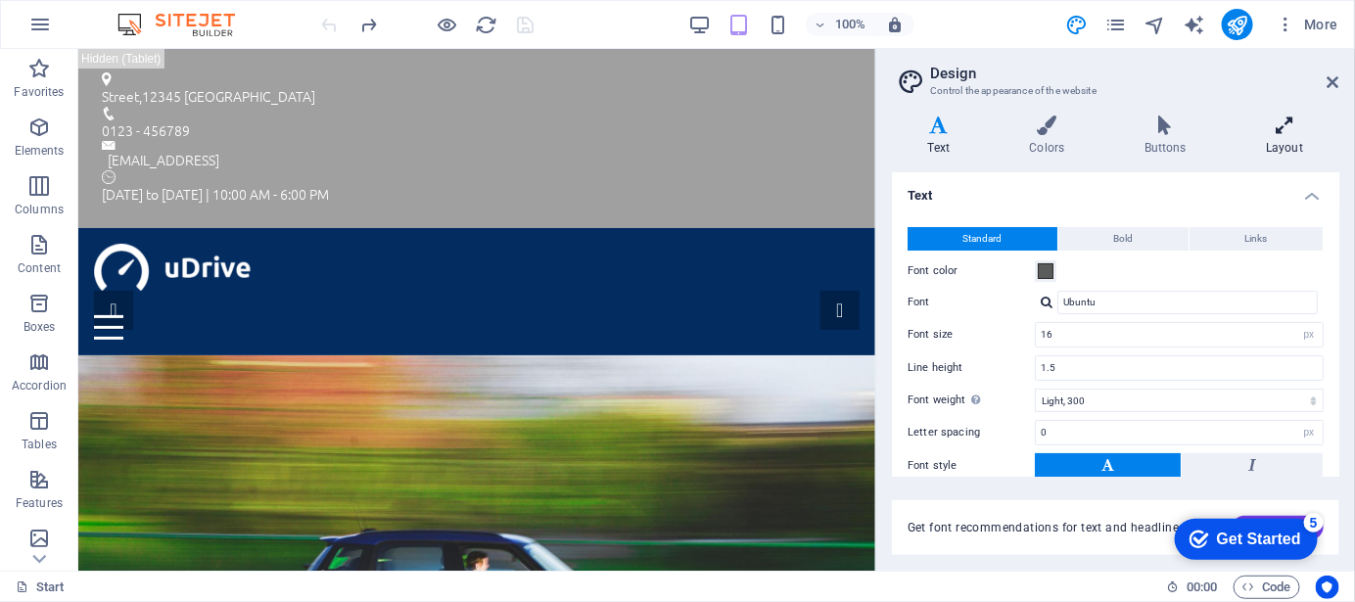
click at [1295, 136] on h4 "Layout" at bounding box center [1285, 136] width 109 height 41
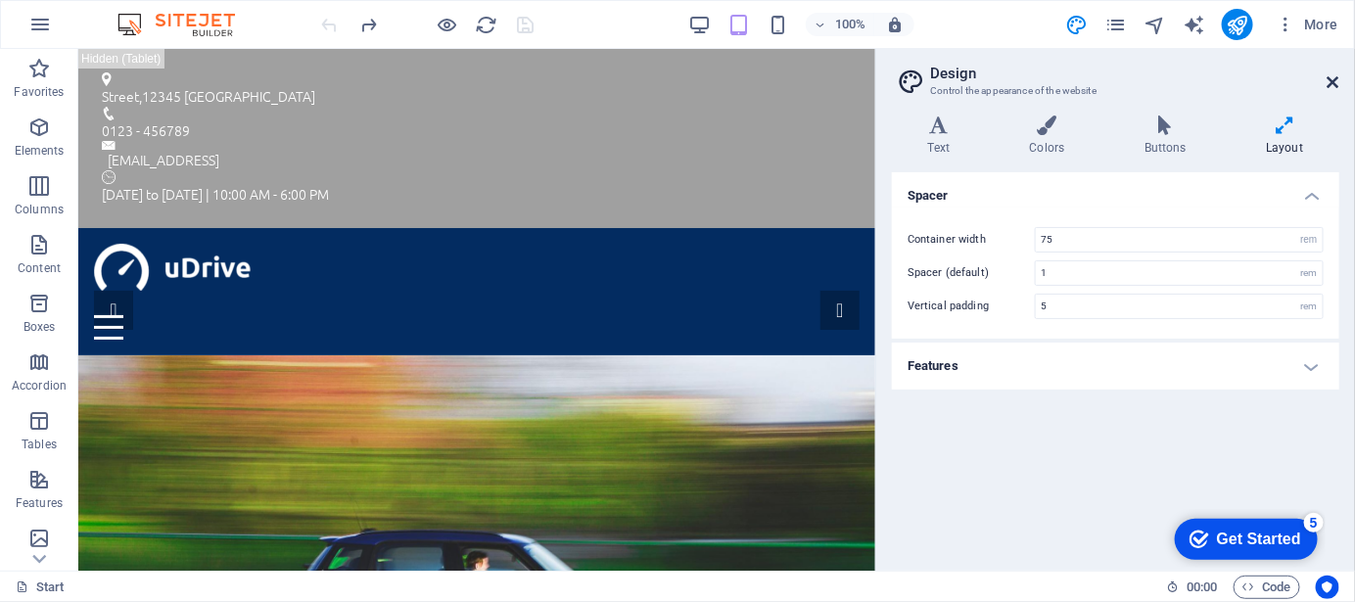
click at [1329, 83] on icon at bounding box center [1333, 82] width 12 height 16
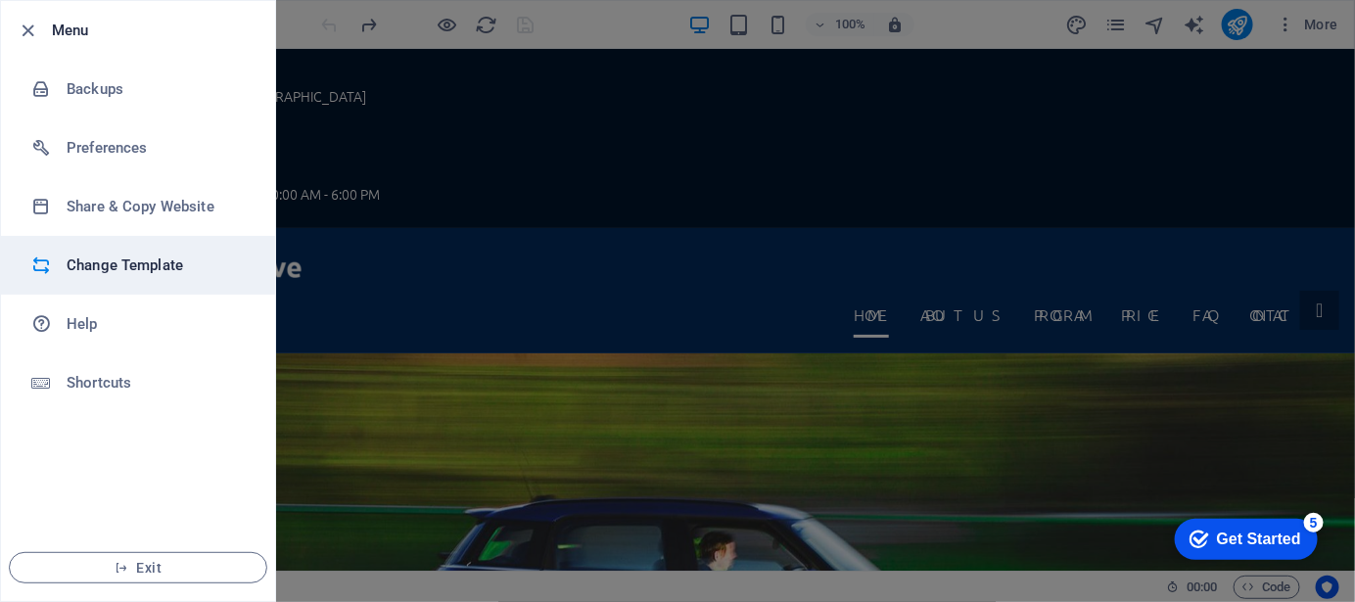
click at [184, 265] on h6 "Change Template" at bounding box center [157, 265] width 181 height 23
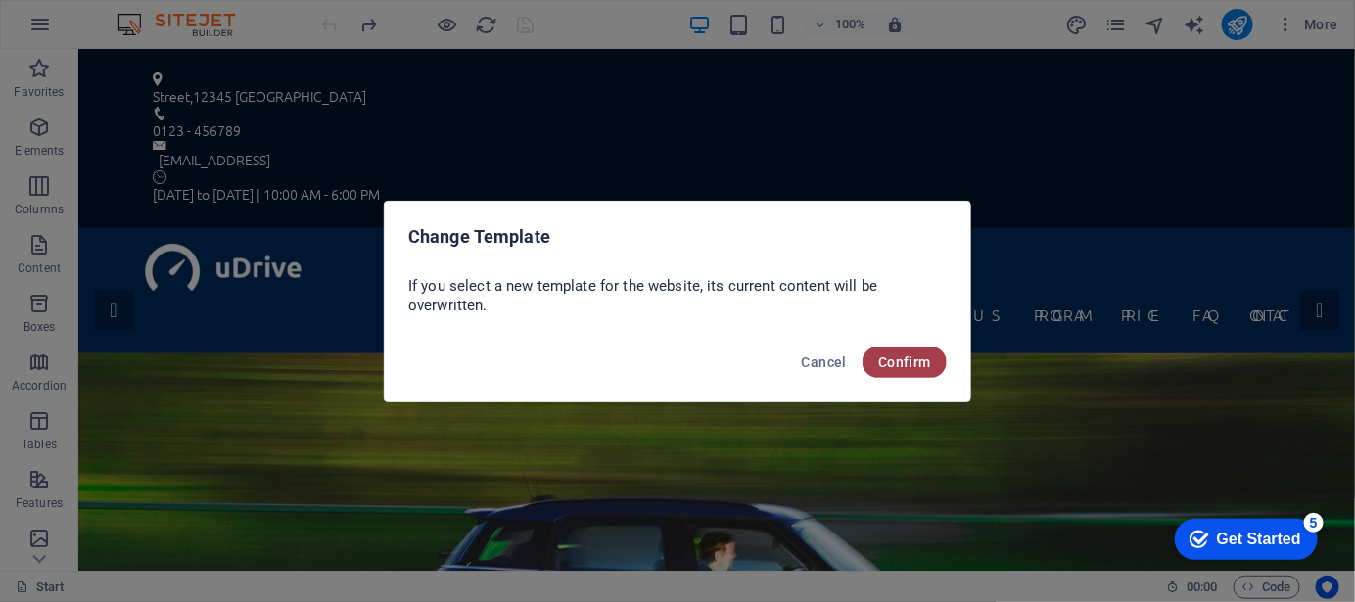
click at [924, 363] on span "Confirm" at bounding box center [904, 362] width 53 height 16
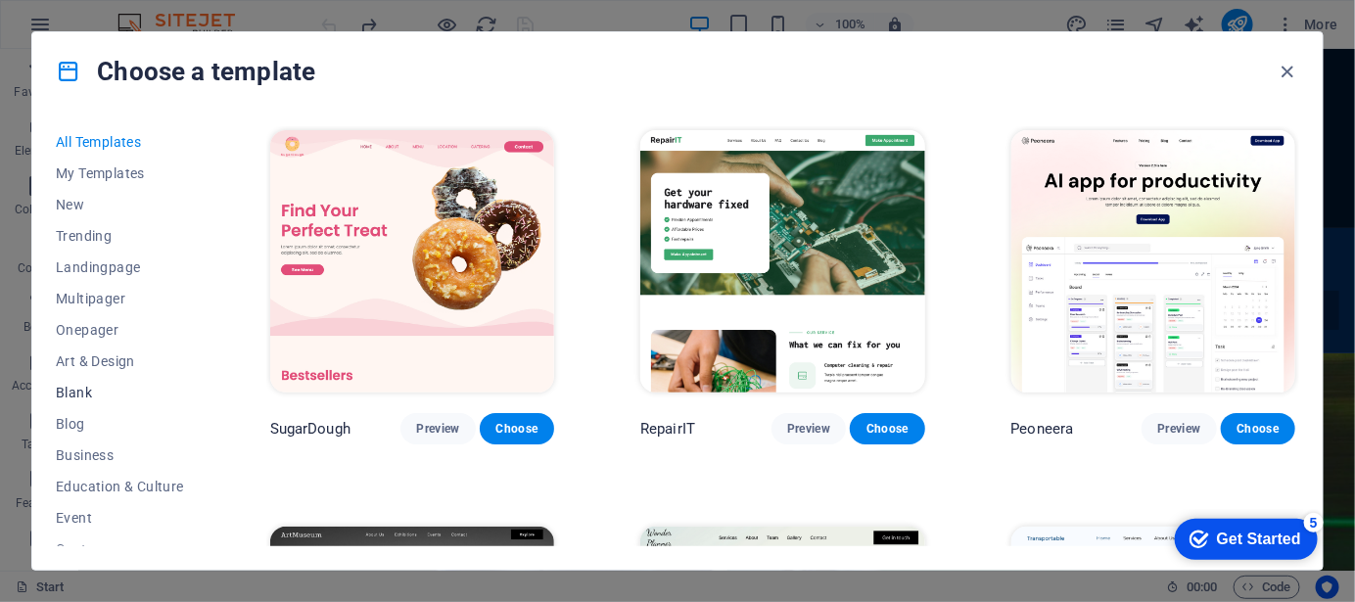
click at [90, 392] on span "Blank" at bounding box center [120, 393] width 128 height 16
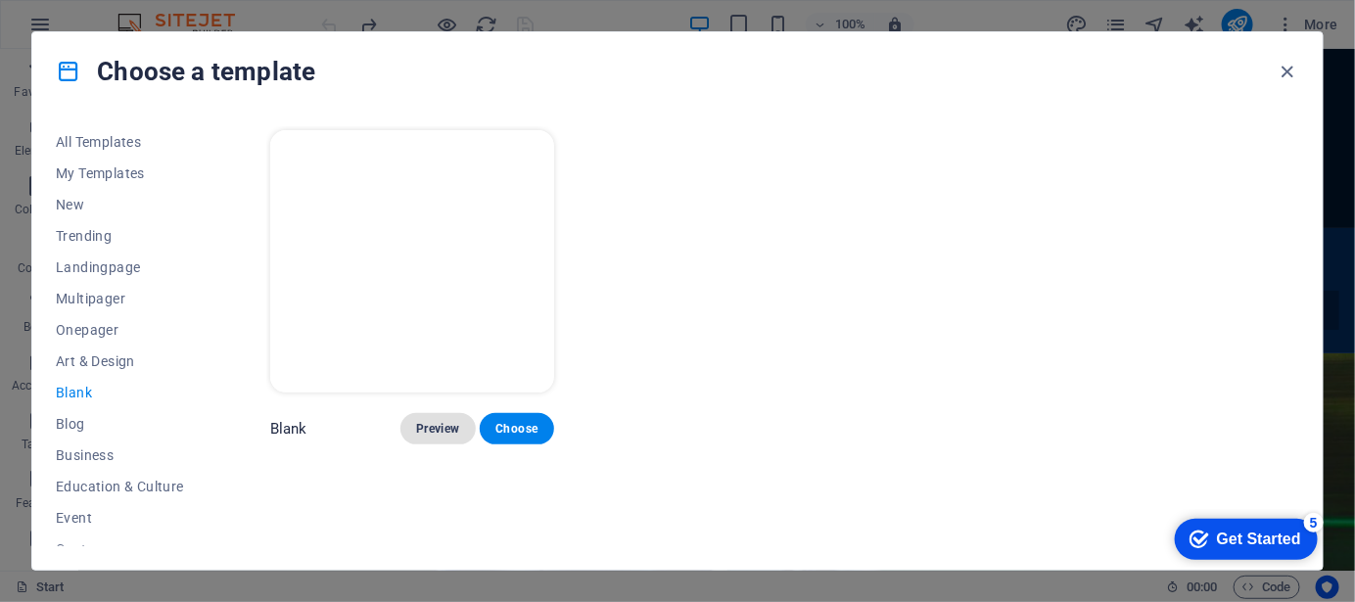
click at [419, 422] on span "Preview" at bounding box center [437, 429] width 43 height 16
